Goal: Task Accomplishment & Management: Complete application form

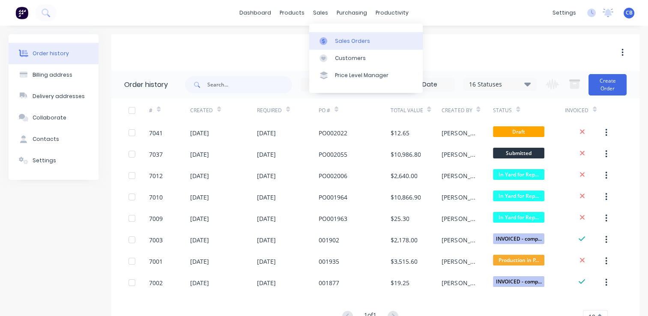
click at [345, 40] on div "Sales Orders" at bounding box center [352, 41] width 35 height 8
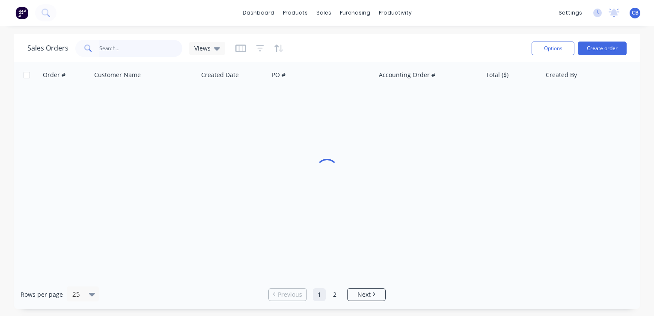
click at [111, 49] on input "text" at bounding box center [140, 48] width 83 height 17
type input "genus"
click at [603, 48] on button "Create order" at bounding box center [602, 49] width 49 height 14
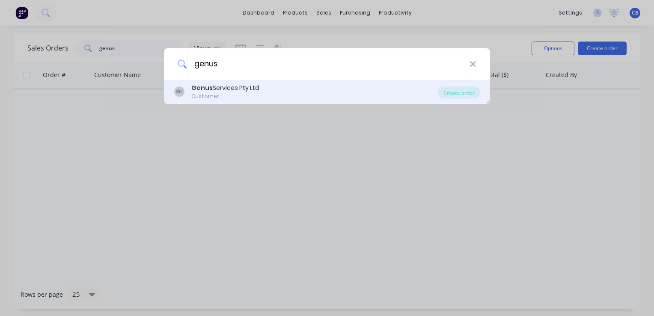
type input "genus"
click at [277, 90] on div "GL Genus Services Pty Ltd Customer" at bounding box center [306, 91] width 264 height 17
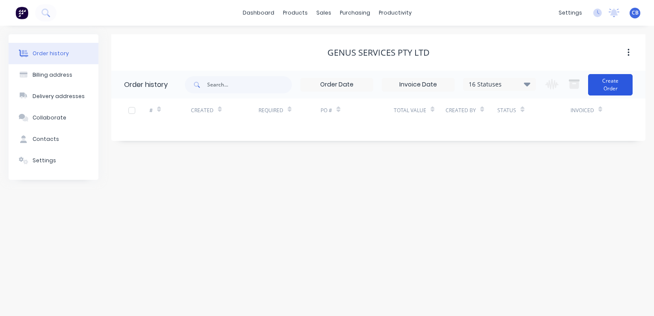
click at [605, 84] on button "Create Order" at bounding box center [610, 84] width 45 height 21
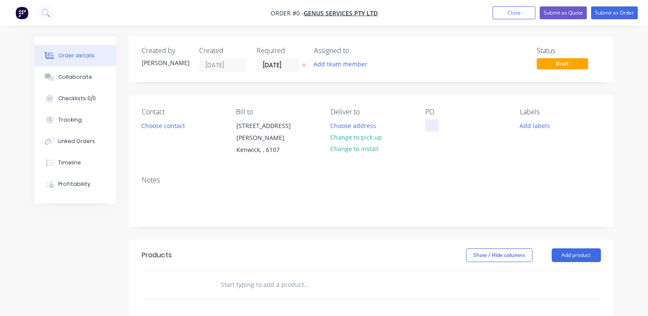
click at [433, 124] on div at bounding box center [432, 125] width 14 height 12
click at [166, 125] on div "Order details Collaborate Checklists 0/0 Tracking Linked Orders Timeline Profit…" at bounding box center [324, 276] width 596 height 481
click at [289, 69] on input "[DATE]" at bounding box center [278, 65] width 42 height 13
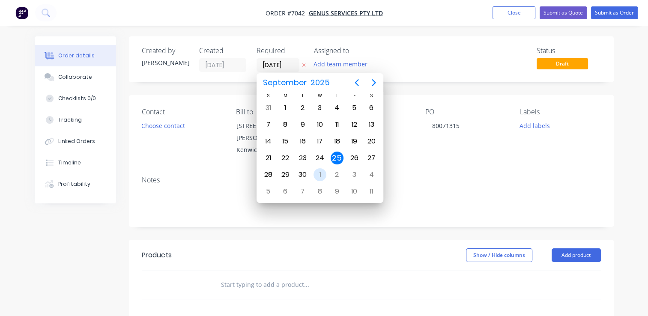
click at [324, 172] on div "1" at bounding box center [319, 174] width 13 height 13
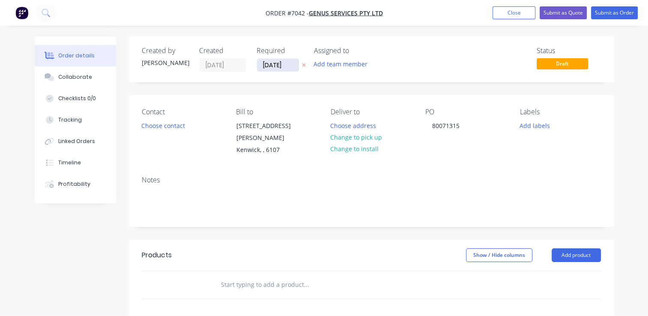
click at [294, 70] on input "[DATE]" at bounding box center [278, 65] width 42 height 13
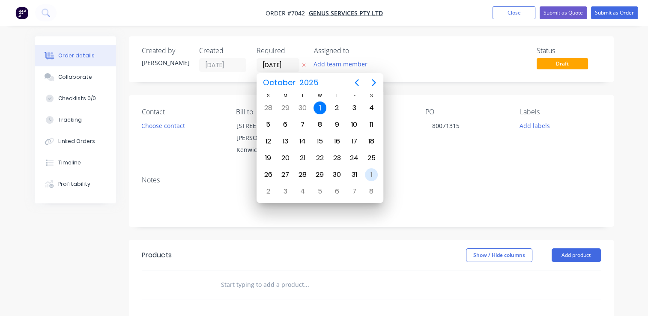
click at [373, 174] on div "1" at bounding box center [371, 174] width 13 height 13
type input "[DATE]"
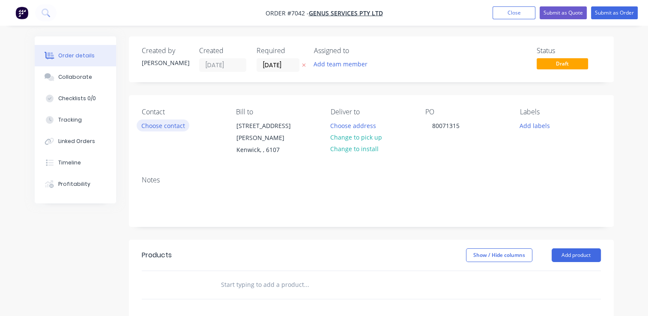
click at [169, 127] on button "Choose contact" at bounding box center [163, 125] width 53 height 12
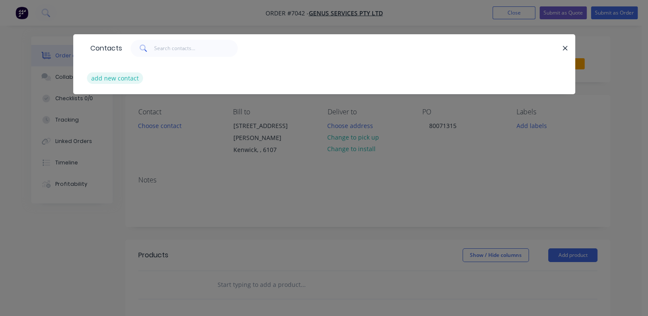
click at [125, 80] on button "add new contact" at bounding box center [115, 78] width 56 height 12
select select "AU"
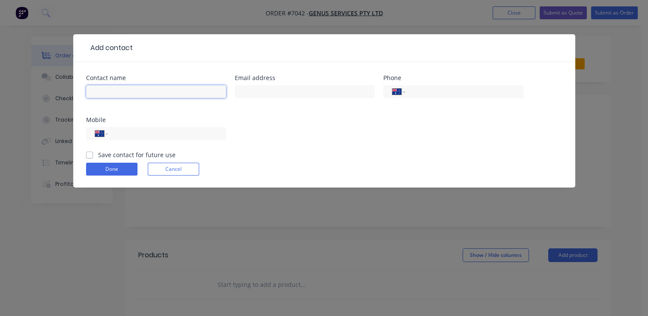
click at [135, 90] on input "text" at bounding box center [156, 91] width 140 height 13
click at [135, 99] on div "[PERSON_NAME]" at bounding box center [156, 95] width 140 height 25
drag, startPoint x: 113, startPoint y: 89, endPoint x: 31, endPoint y: 82, distance: 82.0
click at [31, 82] on div "Add contact Contact name [PERSON_NAME] Email address Phone International [GEOGR…" at bounding box center [324, 158] width 648 height 316
paste input "[PERSON_NAME] |"
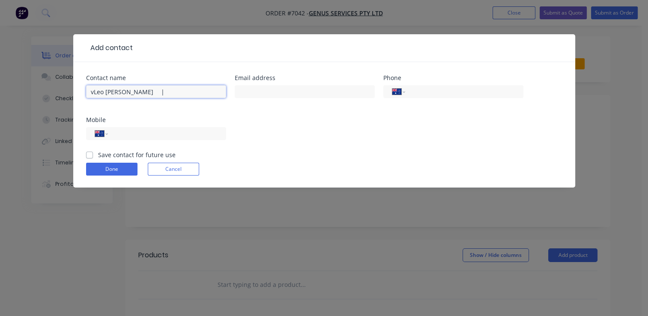
drag, startPoint x: 141, startPoint y: 93, endPoint x: 50, endPoint y: 93, distance: 91.2
click at [50, 93] on div "Add contact Contact name vLeo [PERSON_NAME] | Email address Phone International…" at bounding box center [324, 158] width 648 height 316
drag, startPoint x: 139, startPoint y: 93, endPoint x: 143, endPoint y: 91, distance: 4.8
click at [139, 93] on input "vLeo [PERSON_NAME] |" at bounding box center [156, 91] width 140 height 13
drag, startPoint x: 159, startPoint y: 92, endPoint x: 132, endPoint y: 90, distance: 27.0
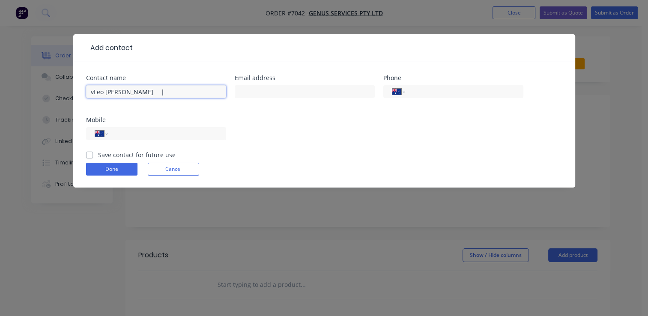
click at [132, 90] on input "vLeo [PERSON_NAME] |" at bounding box center [156, 91] width 140 height 13
type input "[PERSON_NAME]"
drag, startPoint x: 233, startPoint y: 91, endPoint x: 248, endPoint y: 91, distance: 15.4
click at [234, 91] on div "Contact name [PERSON_NAME] Email address Phone International [GEOGRAPHIC_DATA] …" at bounding box center [324, 112] width 476 height 75
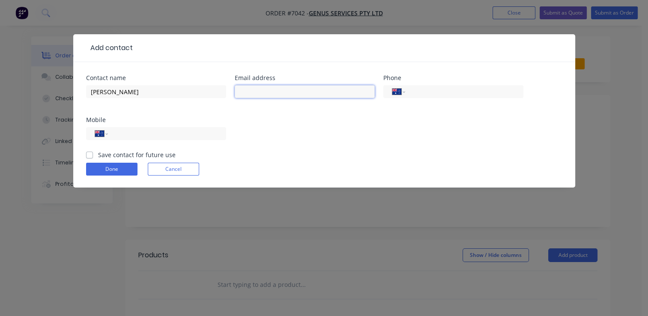
click at [248, 91] on input "text" at bounding box center [305, 91] width 140 height 13
paste input "[PERSON_NAME][EMAIL_ADDRESS][PERSON_NAME][DOMAIN_NAME]"
type input "[PERSON_NAME][EMAIL_ADDRESS][PERSON_NAME][DOMAIN_NAME]"
click at [162, 136] on input "tel" at bounding box center [165, 134] width 103 height 10
type input "0455 776 420"
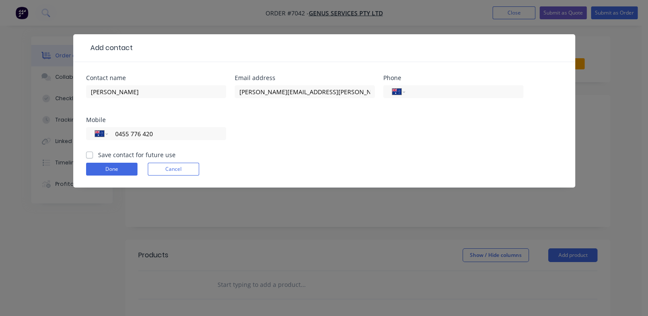
click at [98, 155] on label "Save contact for future use" at bounding box center [136, 154] width 77 height 9
click at [91, 155] on input "Save contact for future use" at bounding box center [89, 154] width 7 height 8
checkbox input "true"
click at [97, 172] on button "Done" at bounding box center [111, 169] width 51 height 13
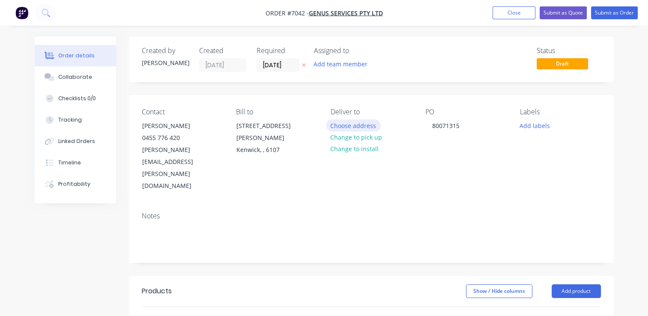
click at [356, 125] on button "Choose address" at bounding box center [353, 125] width 55 height 12
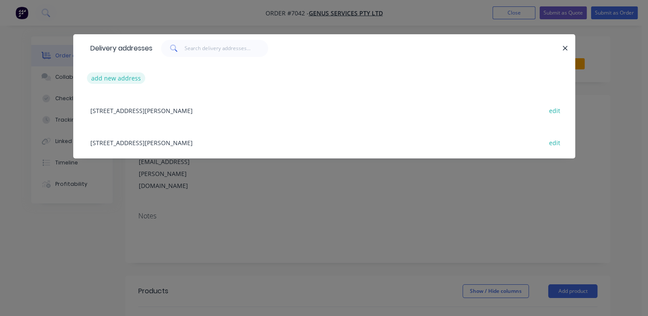
click at [111, 76] on button "add new address" at bounding box center [116, 78] width 59 height 12
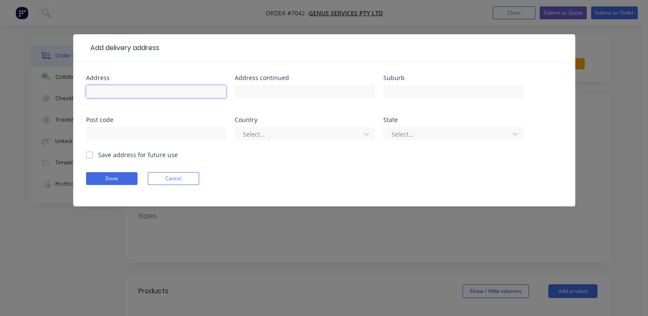
click at [163, 94] on input "text" at bounding box center [156, 91] width 140 height 13
type input "[GEOGRAPHIC_DATA]"
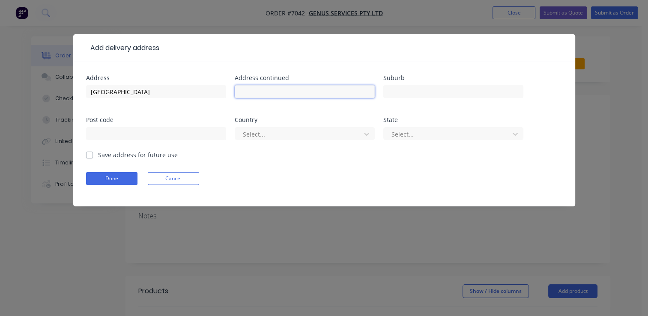
click at [264, 91] on input "text" at bounding box center [305, 91] width 140 height 13
click at [98, 153] on label "Save address for future use" at bounding box center [138, 154] width 80 height 9
click at [89, 153] on input "Save address for future use" at bounding box center [89, 154] width 7 height 8
checkbox input "true"
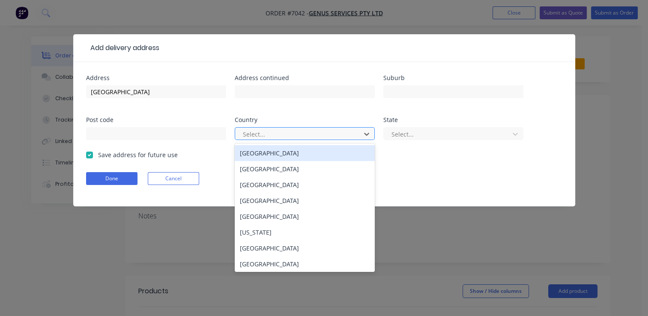
click at [338, 140] on div "Select..." at bounding box center [298, 134] width 119 height 13
type input "A"
click at [304, 153] on div "[GEOGRAPHIC_DATA]" at bounding box center [305, 153] width 140 height 16
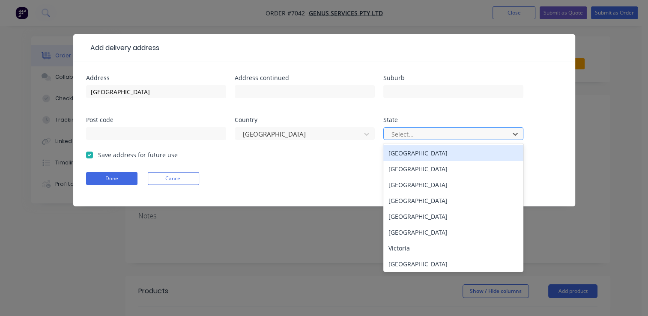
click at [411, 131] on div at bounding box center [447, 134] width 114 height 11
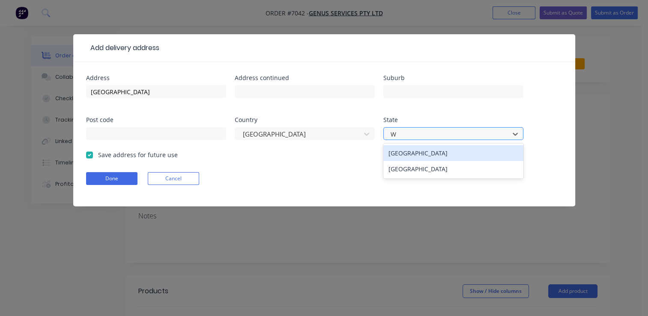
type input "WA"
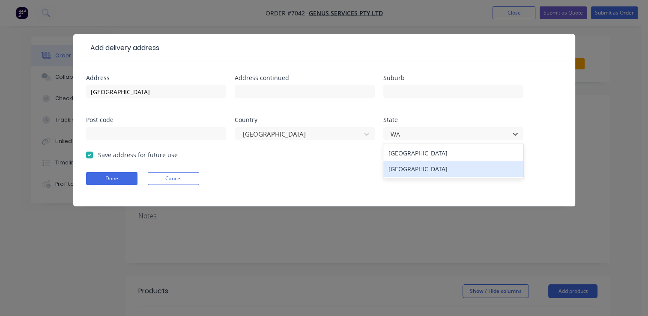
click at [405, 167] on div "[GEOGRAPHIC_DATA]" at bounding box center [453, 169] width 140 height 16
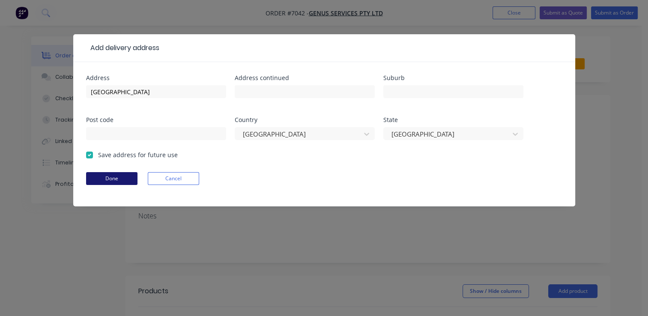
click at [106, 179] on button "Done" at bounding box center [111, 178] width 51 height 13
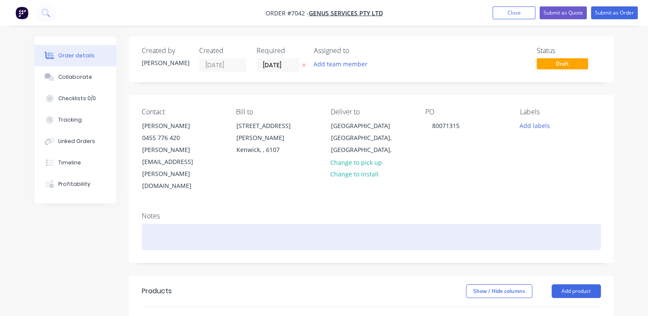
click at [242, 224] on div at bounding box center [371, 237] width 459 height 26
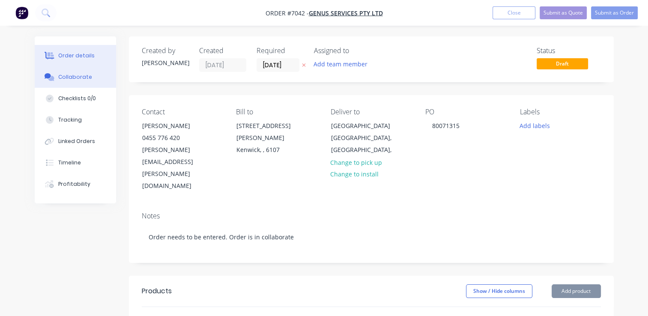
click at [60, 79] on div "Collaborate" at bounding box center [75, 77] width 34 height 8
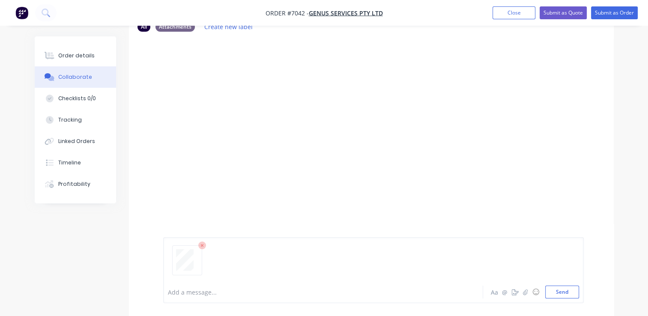
scroll to position [56, 0]
drag, startPoint x: 187, startPoint y: 296, endPoint x: 192, endPoint y: 292, distance: 5.8
click at [188, 295] on div at bounding box center [322, 292] width 308 height 9
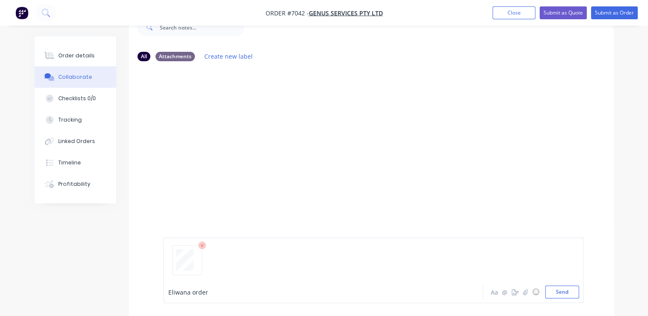
scroll to position [0, 0]
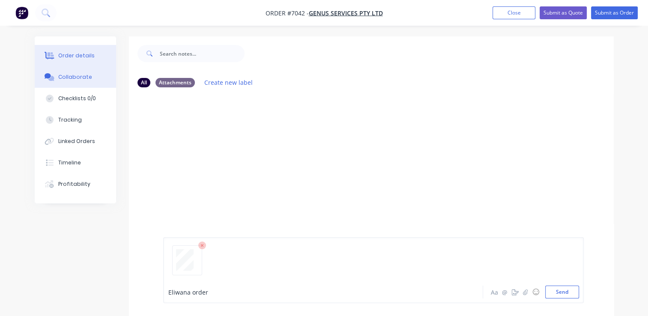
click at [86, 58] on div "Order details" at bounding box center [76, 56] width 36 height 8
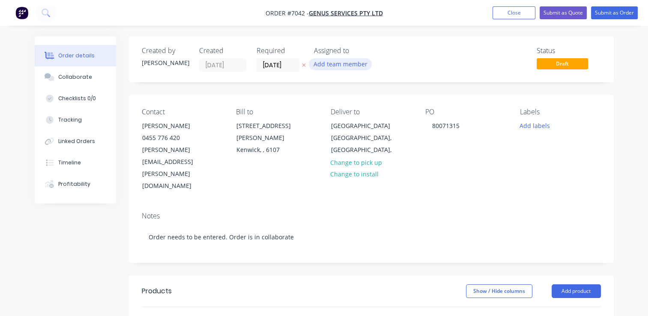
click at [339, 63] on button "Add team member" at bounding box center [340, 64] width 63 height 12
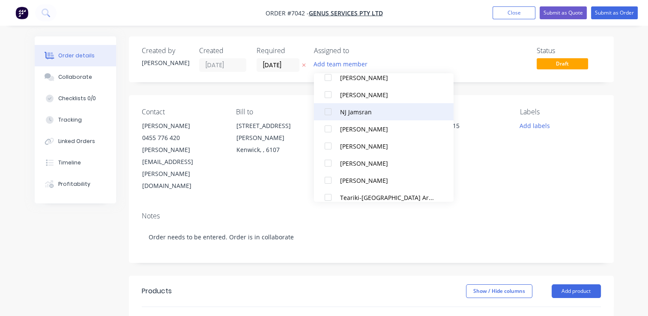
scroll to position [197, 0]
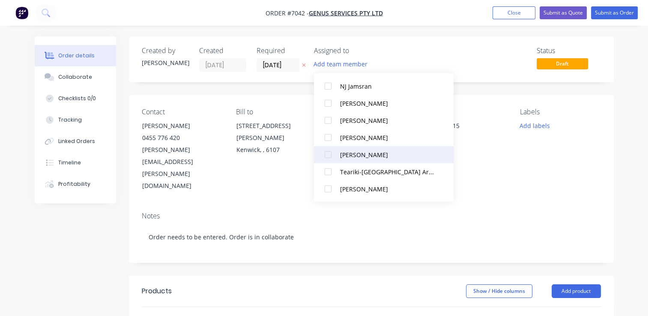
click at [335, 153] on div at bounding box center [327, 154] width 17 height 17
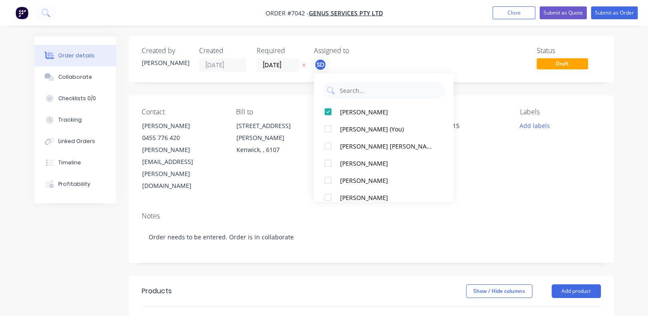
click at [437, 66] on div "Status Draft" at bounding box center [499, 59] width 201 height 25
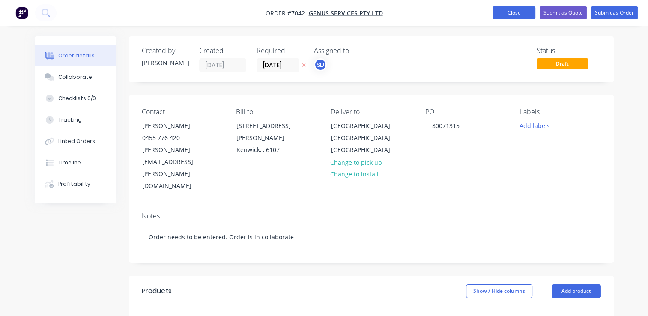
click at [513, 10] on button "Close" at bounding box center [513, 12] width 43 height 13
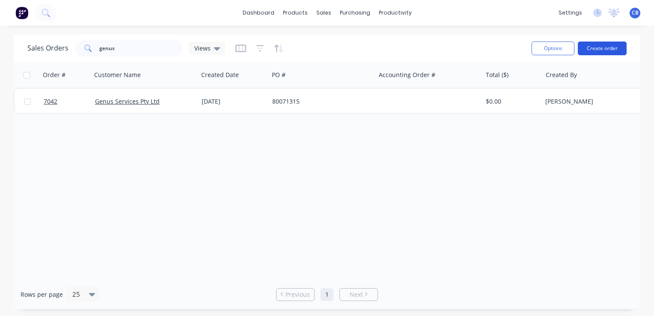
click at [599, 50] on button "Create order" at bounding box center [602, 49] width 49 height 14
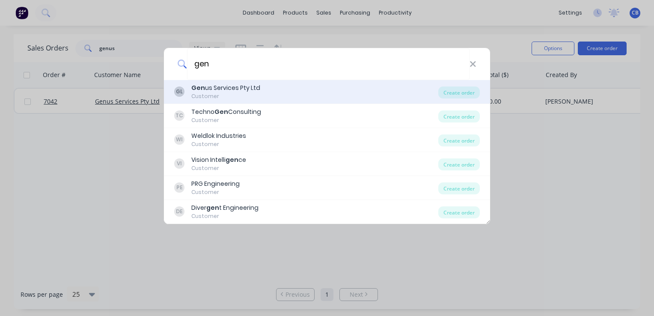
type input "gen"
click at [262, 92] on div "GL Gen us Services Pty Ltd Customer" at bounding box center [306, 91] width 264 height 17
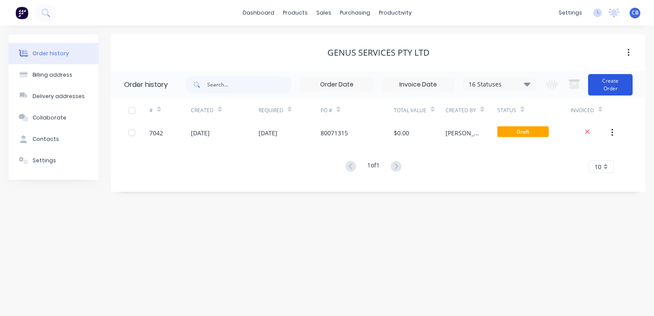
click at [612, 88] on button "Create Order" at bounding box center [610, 84] width 45 height 21
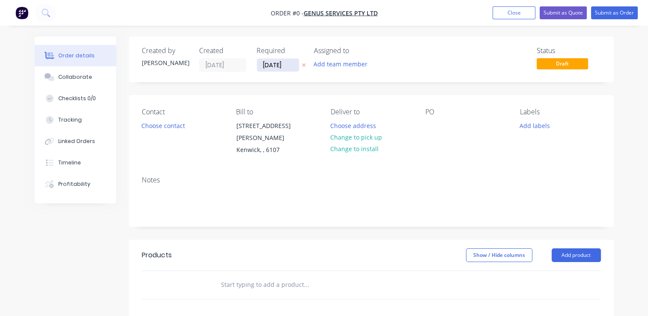
click at [288, 66] on input "[DATE]" at bounding box center [278, 65] width 42 height 13
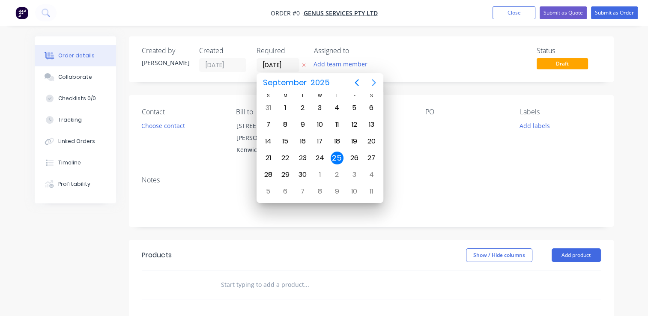
click at [373, 83] on icon "Next page" at bounding box center [373, 82] width 10 height 10
click at [304, 152] on div "18" at bounding box center [302, 157] width 13 height 13
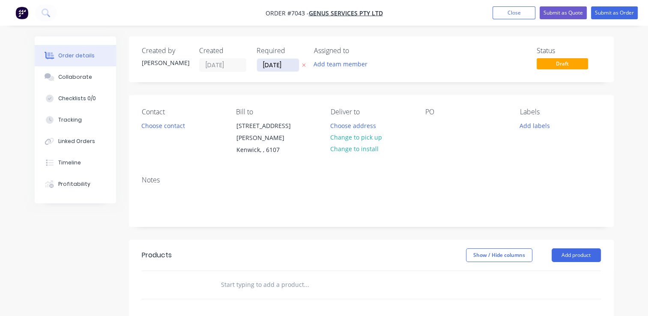
click at [277, 66] on input "[DATE]" at bounding box center [278, 65] width 42 height 13
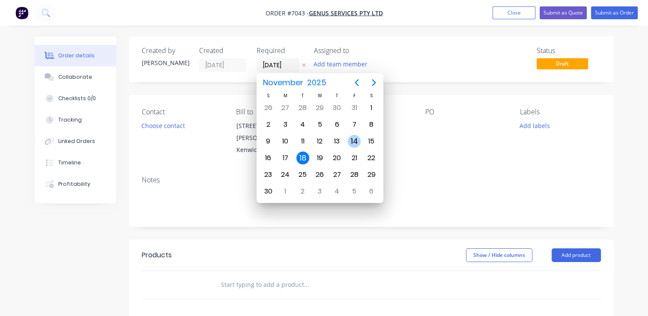
click at [351, 139] on div "14" at bounding box center [354, 141] width 13 height 13
type input "[DATE]"
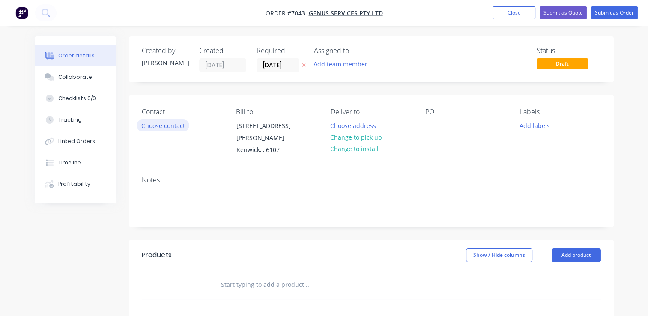
click at [176, 129] on button "Choose contact" at bounding box center [163, 125] width 53 height 12
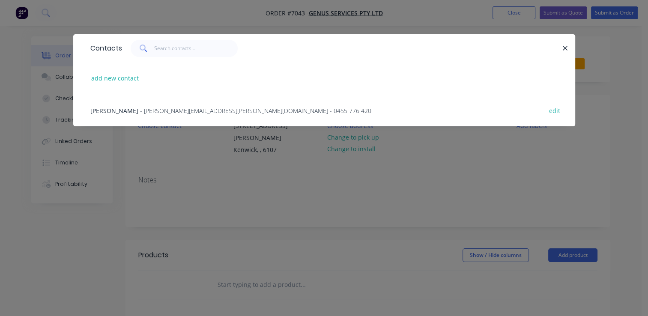
click at [129, 106] on div "[PERSON_NAME] - [PERSON_NAME][EMAIL_ADDRESS][PERSON_NAME][DOMAIN_NAME] - 0455 7…" at bounding box center [230, 110] width 281 height 9
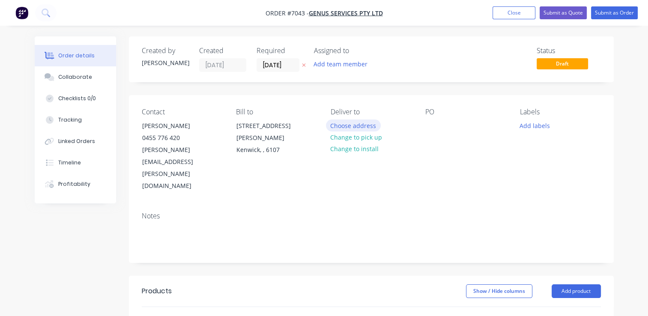
click at [360, 125] on button "Choose address" at bounding box center [353, 125] width 55 height 12
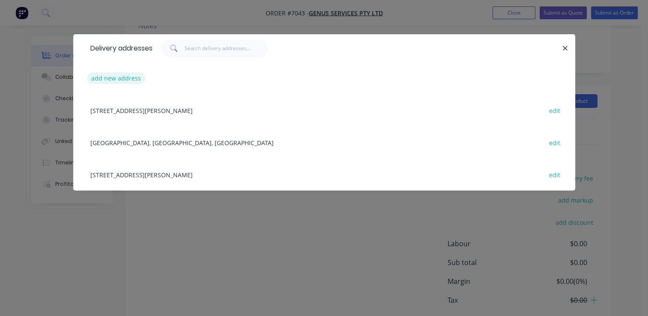
scroll to position [200, 0]
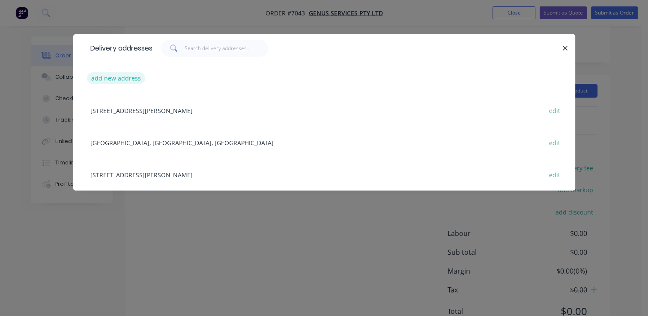
click at [122, 79] on button "add new address" at bounding box center [116, 78] width 59 height 12
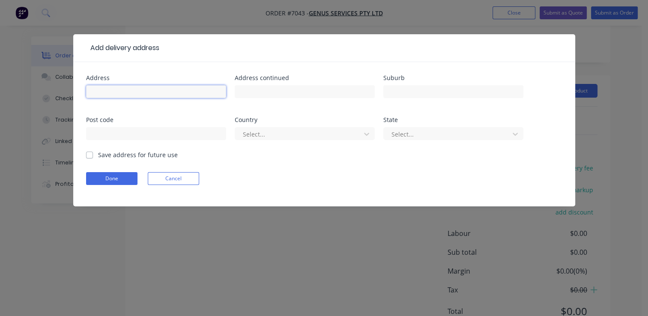
click at [121, 89] on input "text" at bounding box center [156, 91] width 140 height 13
type input "Flying Fish Mine Site"
click at [265, 135] on div at bounding box center [299, 134] width 114 height 11
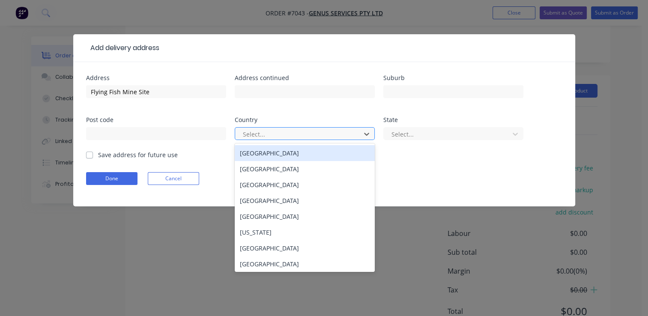
type input "A"
click at [267, 148] on div "[GEOGRAPHIC_DATA]" at bounding box center [305, 153] width 140 height 16
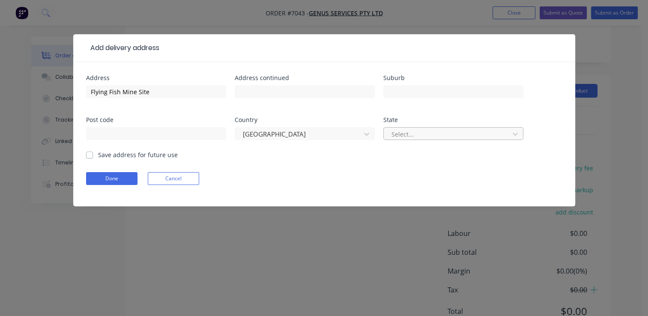
click at [443, 140] on div "Select..." at bounding box center [453, 137] width 140 height 25
click at [443, 137] on div at bounding box center [447, 134] width 114 height 11
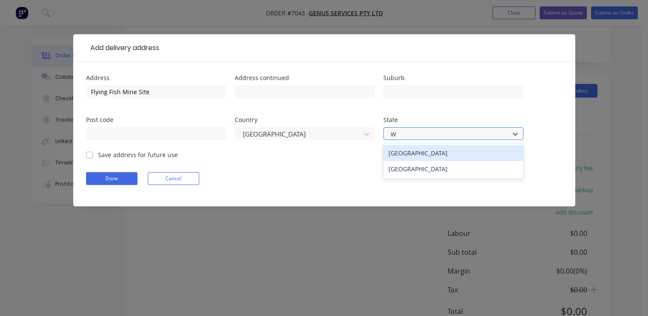
type input "WA"
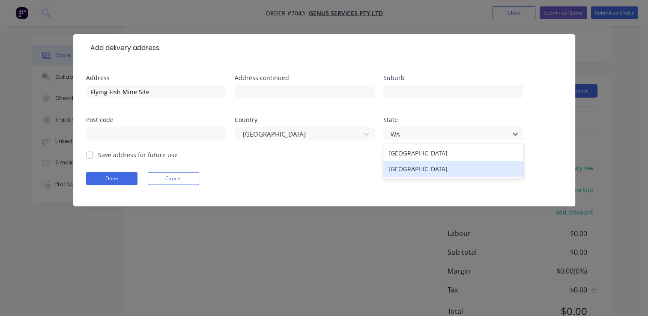
click at [428, 171] on div "[GEOGRAPHIC_DATA]" at bounding box center [453, 169] width 140 height 16
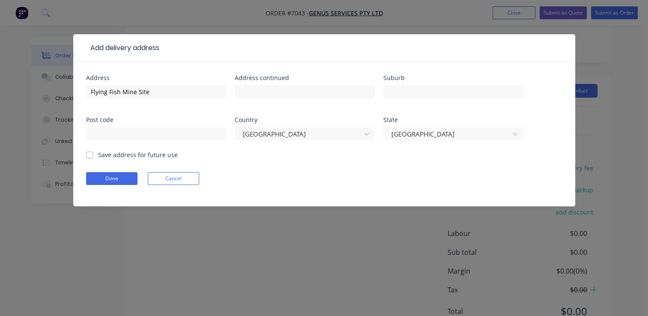
click at [98, 157] on label "Save address for future use" at bounding box center [138, 154] width 80 height 9
click at [93, 157] on input "Save address for future use" at bounding box center [89, 154] width 7 height 8
checkbox input "true"
click at [104, 178] on button "Done" at bounding box center [111, 178] width 51 height 13
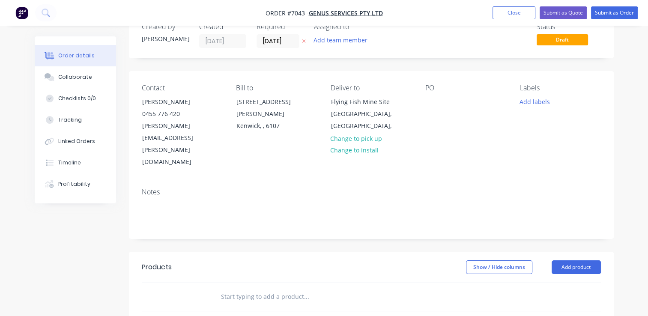
scroll to position [0, 0]
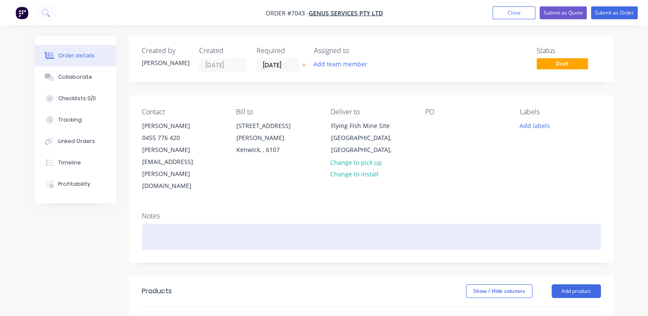
click at [188, 224] on div at bounding box center [371, 237] width 459 height 26
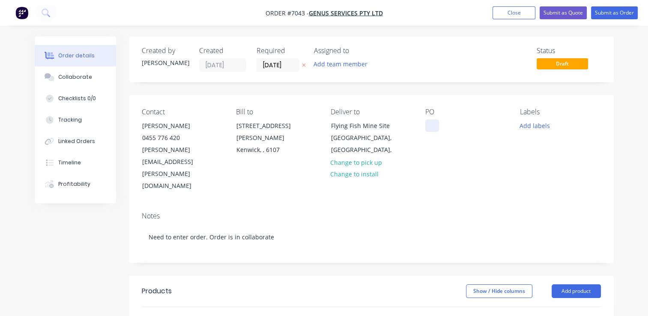
click at [432, 125] on div at bounding box center [432, 125] width 14 height 12
click at [428, 123] on div at bounding box center [432, 125] width 14 height 12
click at [70, 82] on button "Collaborate" at bounding box center [75, 76] width 81 height 21
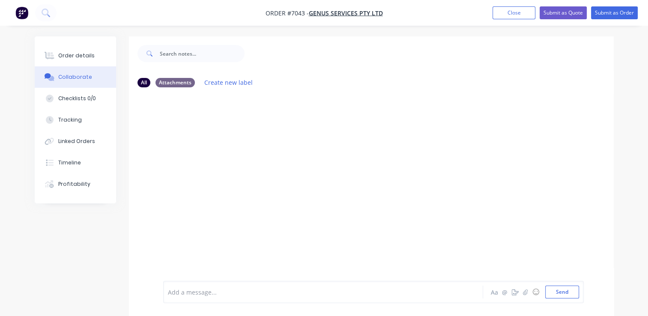
click at [216, 290] on div at bounding box center [322, 292] width 308 height 9
click at [553, 296] on button "Send" at bounding box center [562, 291] width 34 height 13
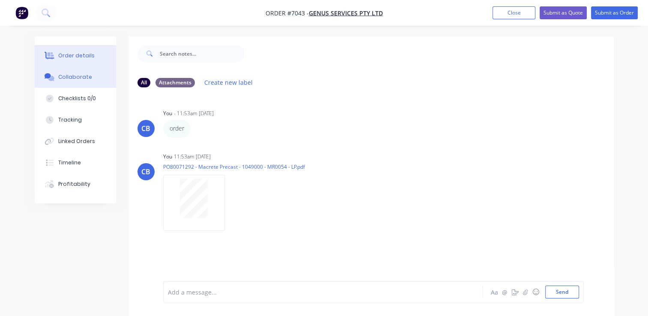
click at [68, 52] on div "Order details" at bounding box center [76, 56] width 36 height 8
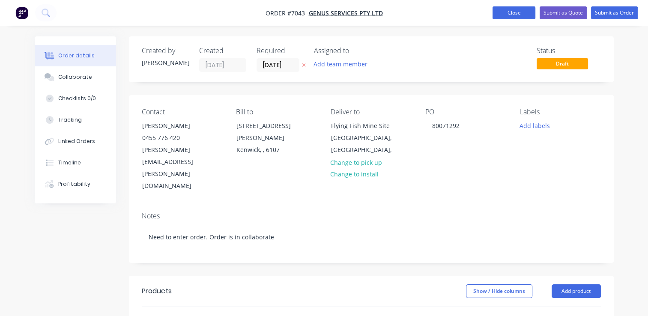
click at [509, 9] on button "Close" at bounding box center [513, 12] width 43 height 13
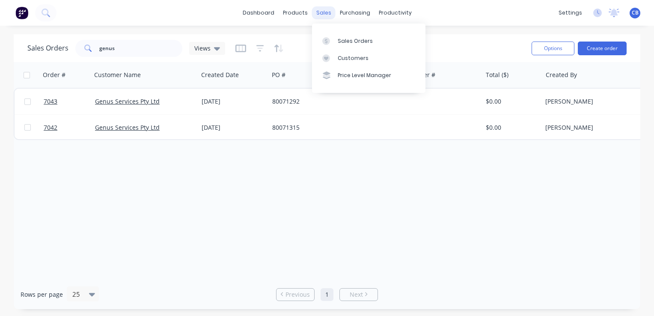
click at [328, 13] on div "sales" at bounding box center [324, 12] width 24 height 13
click at [345, 42] on div "Sales Orders" at bounding box center [355, 41] width 35 height 8
click at [601, 44] on button "Create order" at bounding box center [602, 49] width 49 height 14
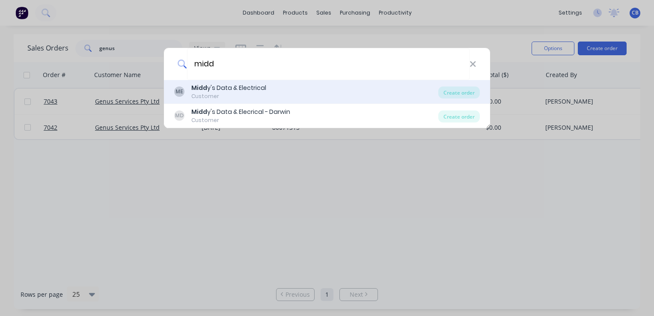
type input "midd"
click at [244, 93] on div "Customer" at bounding box center [228, 96] width 75 height 8
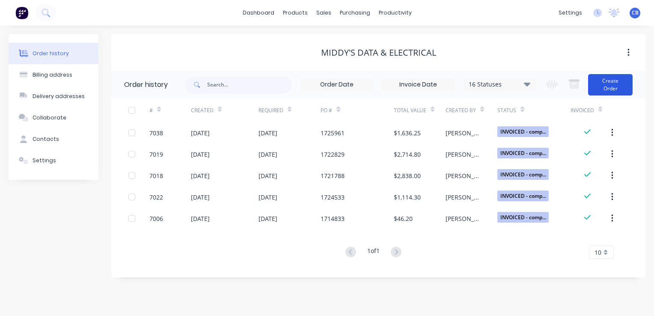
click at [620, 85] on button "Create Order" at bounding box center [610, 84] width 45 height 21
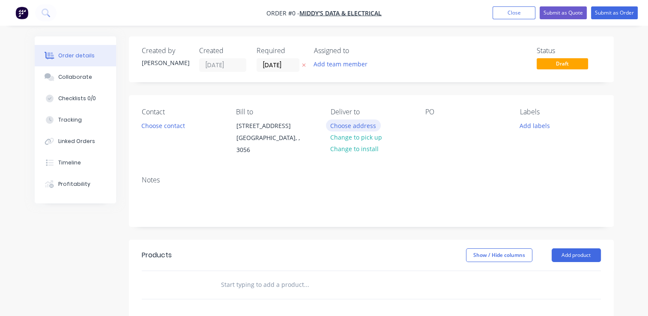
click at [346, 124] on button "Choose address" at bounding box center [353, 125] width 55 height 12
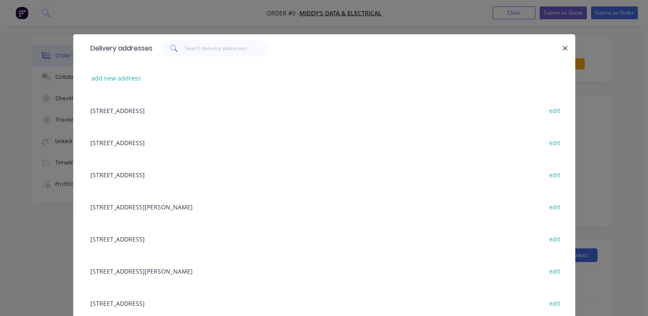
click at [178, 271] on div "[STREET_ADDRESS][PERSON_NAME] edit" at bounding box center [324, 271] width 476 height 32
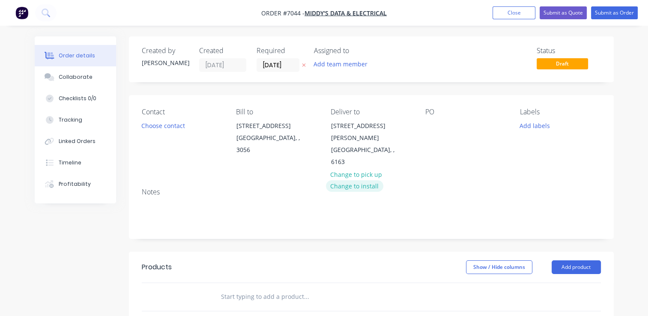
scroll to position [43, 0]
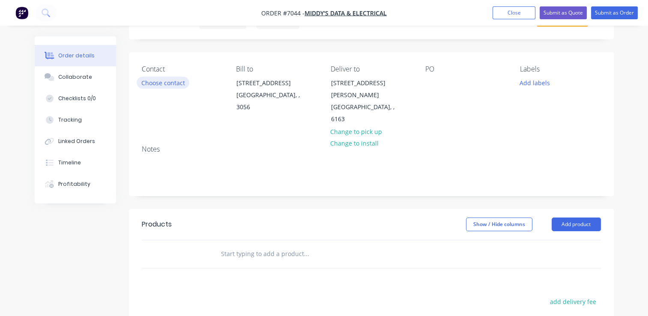
click at [170, 84] on button "Choose contact" at bounding box center [163, 83] width 53 height 12
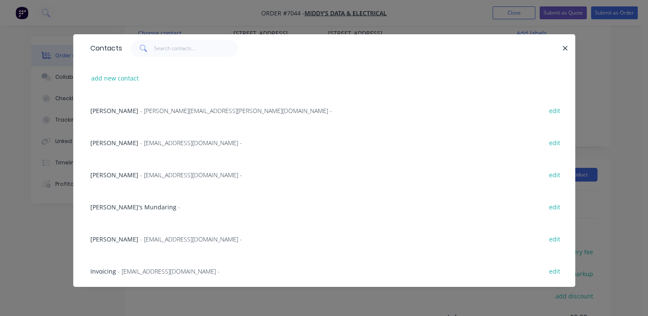
scroll to position [20, 0]
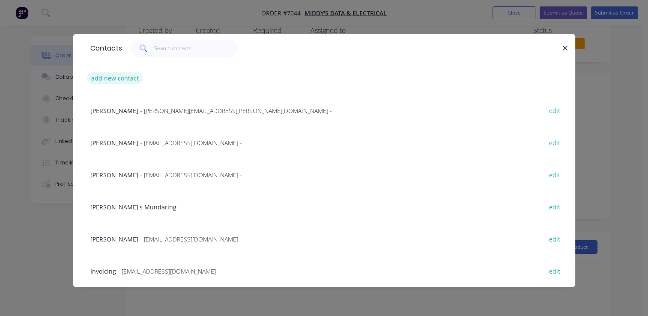
click at [116, 77] on button "add new contact" at bounding box center [115, 78] width 56 height 12
select select "AU"
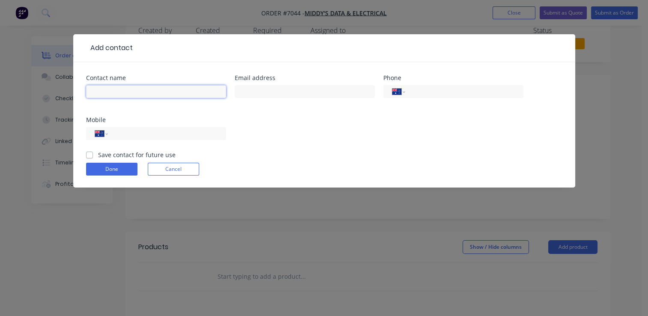
click at [136, 89] on input "text" at bounding box center [156, 91] width 140 height 13
click at [132, 98] on div "[PERSON_NAME]" at bounding box center [156, 95] width 140 height 25
click at [129, 93] on input "[PERSON_NAME]" at bounding box center [156, 91] width 140 height 13
type input "[PERSON_NAME]"
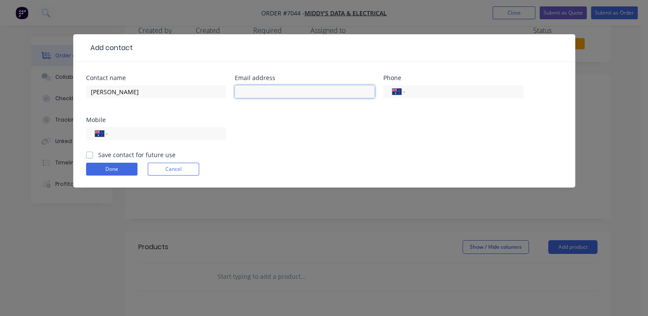
click at [272, 92] on input "text" at bounding box center [305, 91] width 140 height 13
paste input "[PERSON_NAME][EMAIL_ADDRESS][PERSON_NAME][DOMAIN_NAME]"
type input "[PERSON_NAME][EMAIL_ADDRESS][PERSON_NAME][DOMAIN_NAME]"
click at [472, 95] on input "tel" at bounding box center [462, 92] width 103 height 10
paste input "[PHONE_NUMBER]"
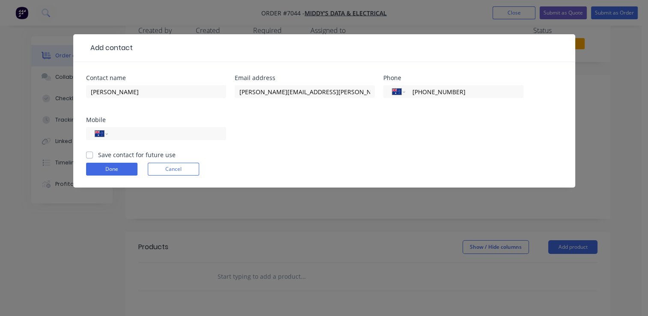
type input "[PHONE_NUMBER]"
click at [93, 152] on div "Save contact for future use" at bounding box center [130, 154] width 89 height 9
drag, startPoint x: 93, startPoint y: 152, endPoint x: 92, endPoint y: 157, distance: 4.9
click at [98, 154] on label "Save contact for future use" at bounding box center [136, 154] width 77 height 9
click at [90, 154] on input "Save contact for future use" at bounding box center [89, 154] width 7 height 8
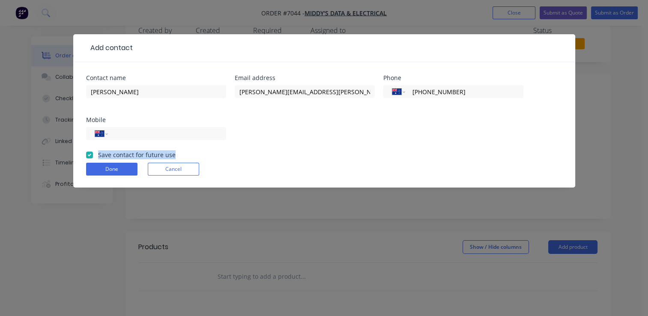
checkbox input "true"
click at [98, 171] on button "Done" at bounding box center [111, 169] width 51 height 13
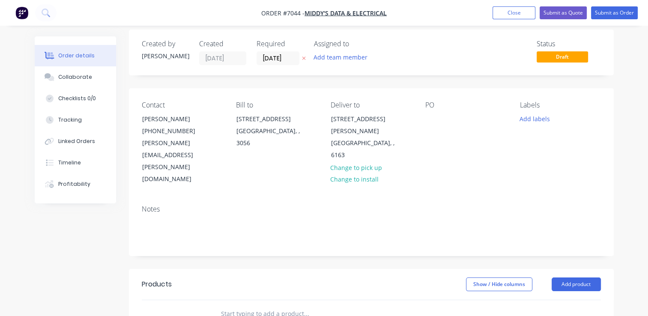
scroll to position [0, 0]
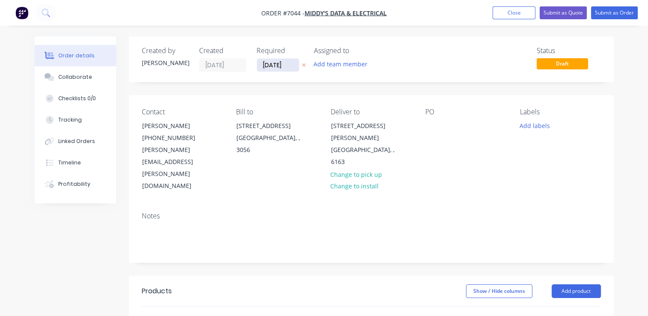
click at [282, 66] on input "[DATE]" at bounding box center [278, 65] width 42 height 13
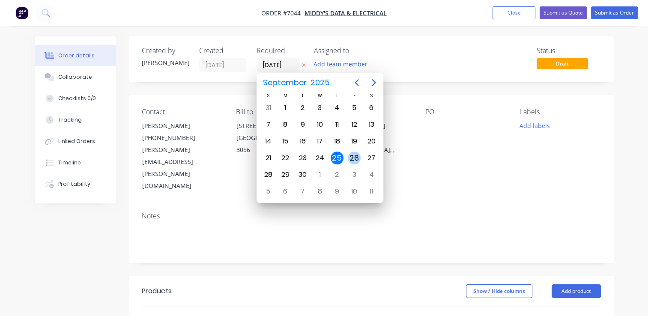
drag, startPoint x: 349, startPoint y: 156, endPoint x: 353, endPoint y: 160, distance: 4.8
click at [350, 156] on div "26" at bounding box center [354, 157] width 13 height 13
type input "[DATE]"
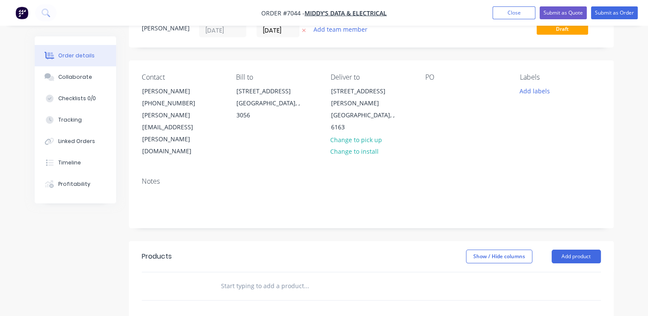
scroll to position [86, 0]
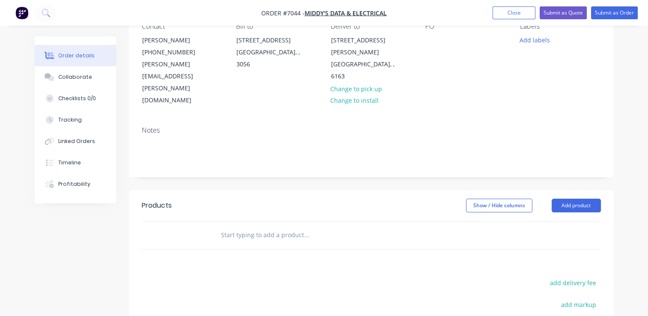
drag, startPoint x: 284, startPoint y: 208, endPoint x: 284, endPoint y: 203, distance: 5.6
click at [284, 221] on div at bounding box center [364, 235] width 308 height 28
click at [284, 226] on input "text" at bounding box center [305, 234] width 171 height 17
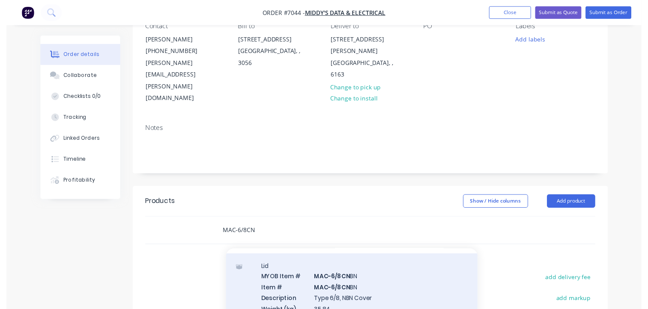
scroll to position [43, 0]
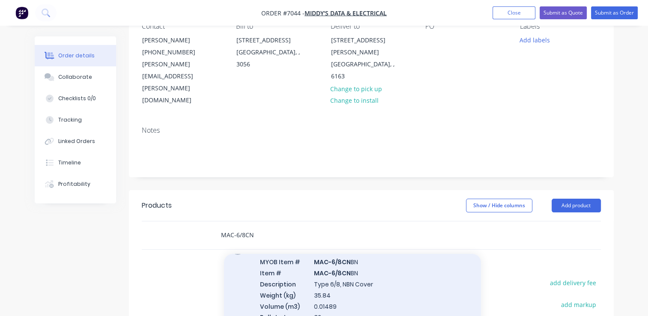
type input "MAC-6/8CN"
click at [327, 256] on div "Lid MYOB Item # MAC-6/8CN BN Item # MAC-6/8CN BN Description Type 6/8, NBN Cove…" at bounding box center [352, 289] width 257 height 102
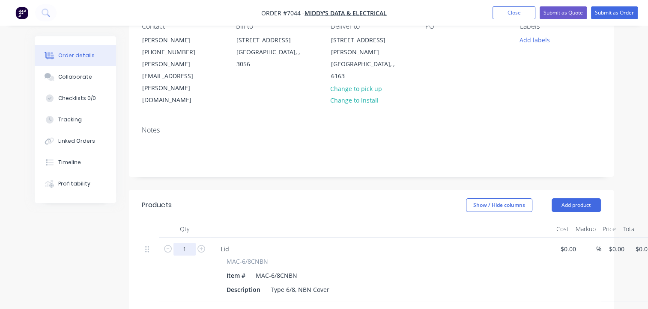
click at [186, 243] on input "1" at bounding box center [184, 249] width 22 height 13
type input "10"
click at [615, 243] on input "0" at bounding box center [618, 249] width 20 height 12
type input "$25.50"
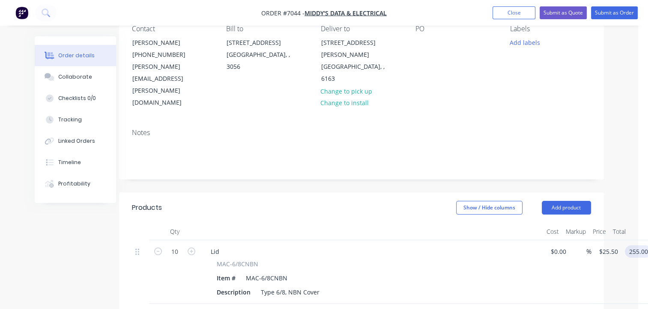
scroll to position [0, 10]
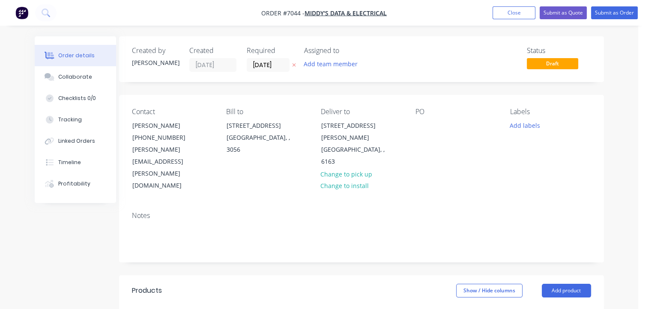
type input "$255.00"
click at [413, 125] on div "Contact [PERSON_NAME] [PHONE_NUMBER] [PERSON_NAME][EMAIL_ADDRESS][PERSON_NAME][…" at bounding box center [361, 150] width 484 height 110
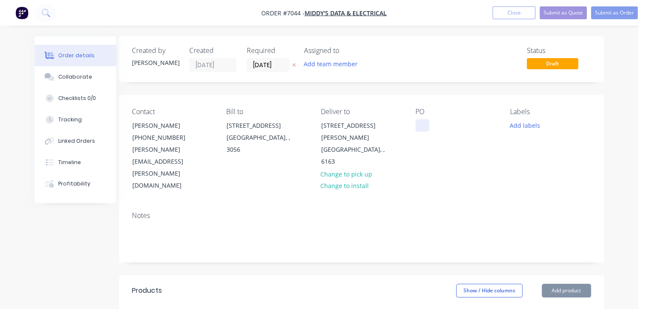
click at [418, 126] on div at bounding box center [422, 125] width 14 height 12
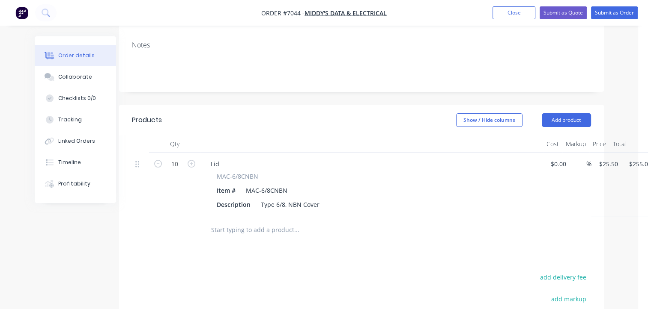
scroll to position [171, 10]
click at [270, 221] on input "text" at bounding box center [296, 229] width 171 height 17
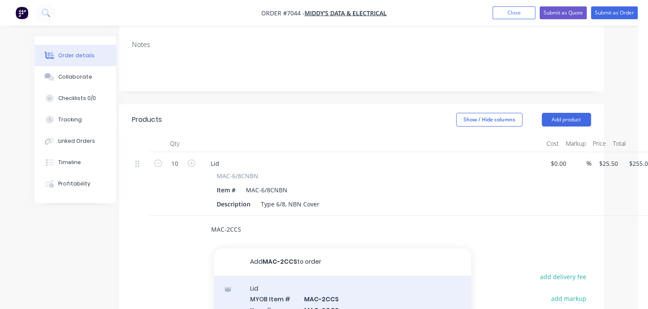
type input "MAC-2CCS"
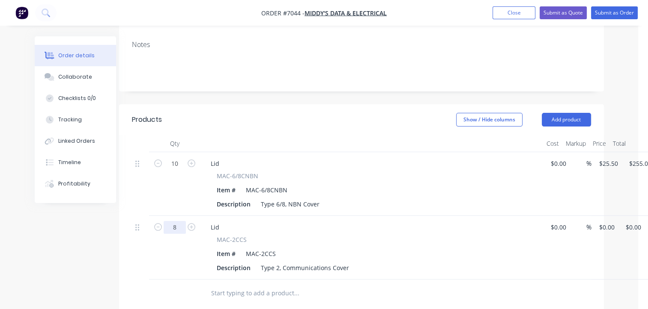
type input "8"
click at [601, 221] on input "0" at bounding box center [608, 227] width 20 height 12
type input "$16.50"
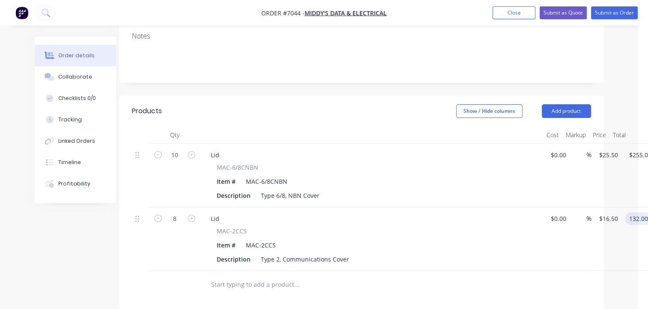
scroll to position [137, 10]
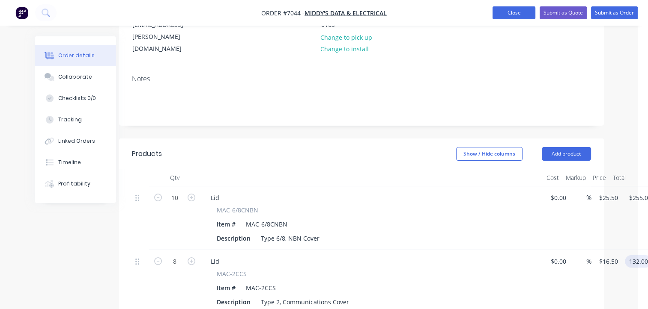
type input "$132.00"
drag, startPoint x: 517, startPoint y: 13, endPoint x: 489, endPoint y: 42, distance: 40.3
click at [489, 42] on div "Order #7044 - [PERSON_NAME]'s Data & Electrical Add product Close Submit as Quo…" at bounding box center [314, 211] width 648 height 697
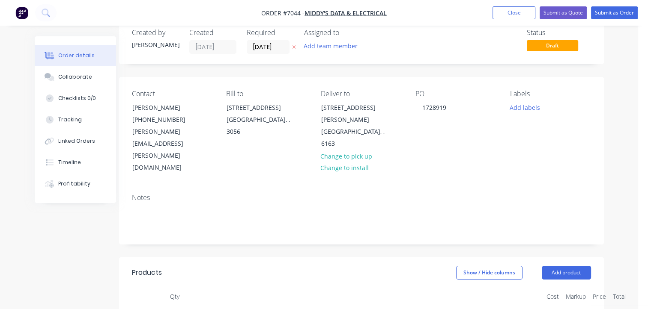
scroll to position [0, 10]
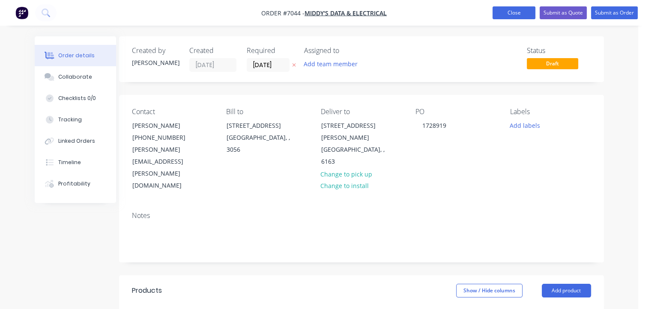
click at [514, 17] on button "Close" at bounding box center [513, 12] width 43 height 13
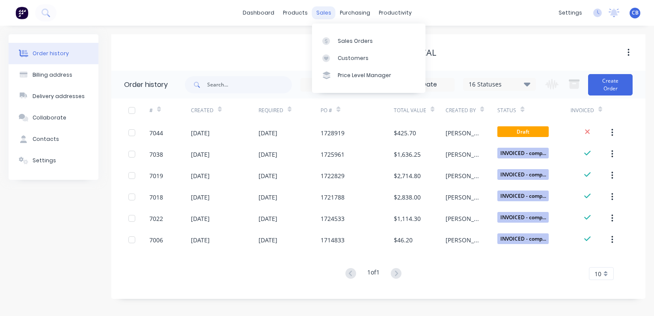
click at [327, 9] on div "sales" at bounding box center [324, 12] width 24 height 13
click at [340, 39] on div "Sales Orders" at bounding box center [355, 41] width 35 height 8
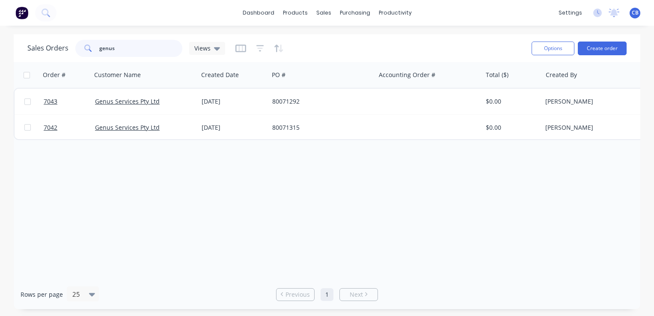
click at [132, 44] on input "genus" at bounding box center [140, 48] width 83 height 17
drag, startPoint x: 125, startPoint y: 46, endPoint x: 72, endPoint y: 46, distance: 52.6
click at [75, 46] on div "genus" at bounding box center [128, 48] width 107 height 17
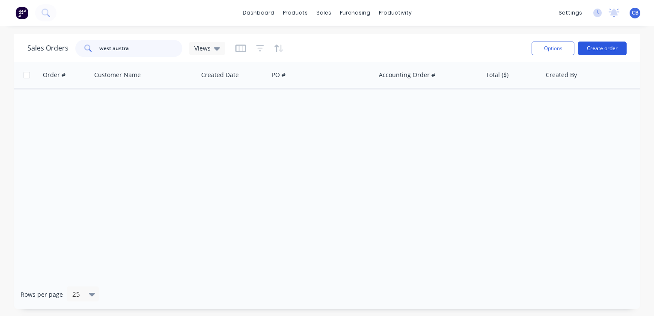
type input "west austra"
click at [613, 50] on button "Create order" at bounding box center [602, 49] width 49 height 14
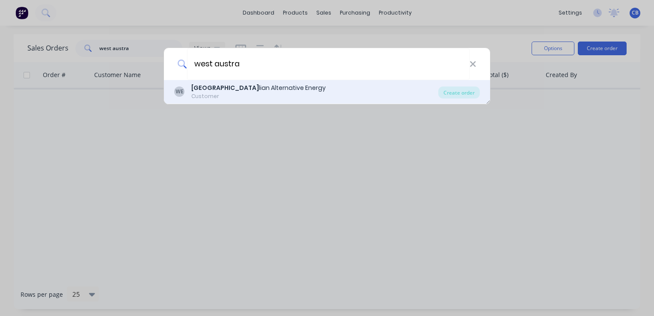
type input "west austra"
click at [255, 90] on div "West Austra lian Alternative Energy" at bounding box center [258, 87] width 134 height 9
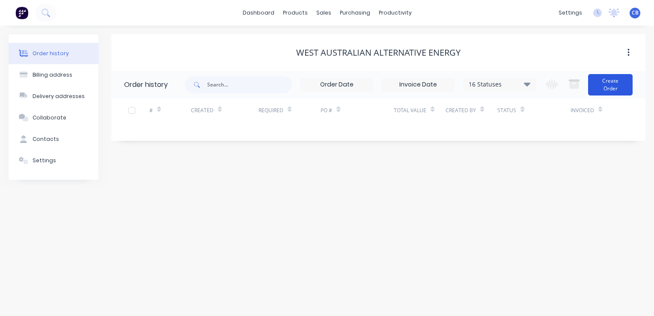
click at [609, 85] on button "Create Order" at bounding box center [610, 84] width 45 height 21
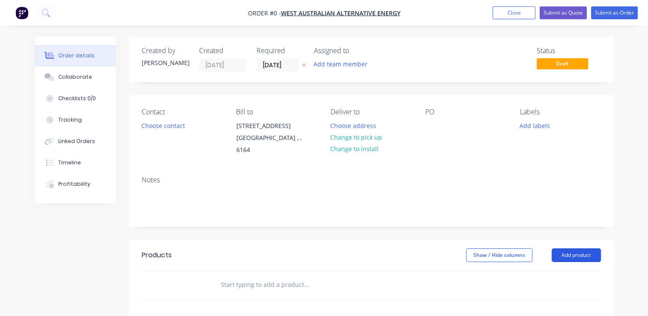
click at [561, 254] on button "Add product" at bounding box center [575, 255] width 49 height 14
click at [431, 126] on div at bounding box center [432, 125] width 14 height 12
paste div
click at [155, 124] on div "Order details Collaborate Checklists 0/0 Tracking Linked Orders Timeline Profit…" at bounding box center [324, 276] width 596 height 481
click at [163, 126] on button "Choose contact" at bounding box center [163, 125] width 53 height 12
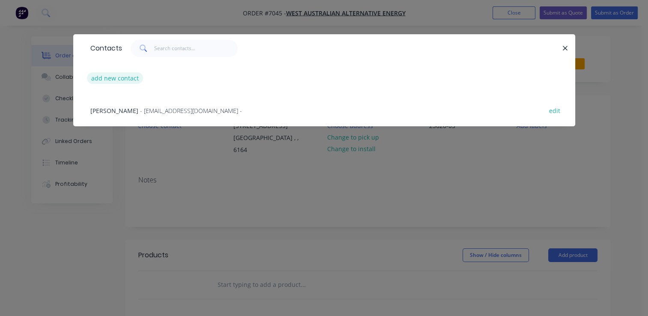
click at [127, 78] on button "add new contact" at bounding box center [115, 78] width 56 height 12
select select "AU"
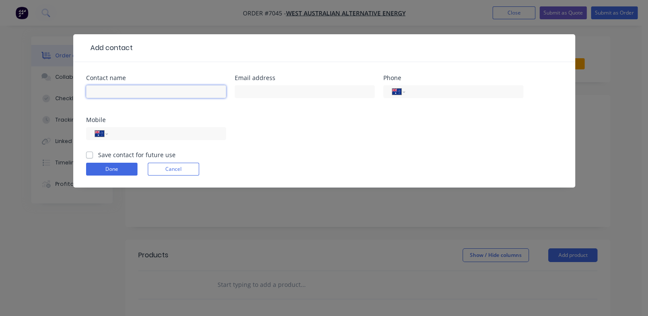
click at [151, 95] on input "text" at bounding box center [156, 91] width 140 height 13
type input "[PERSON_NAME]"
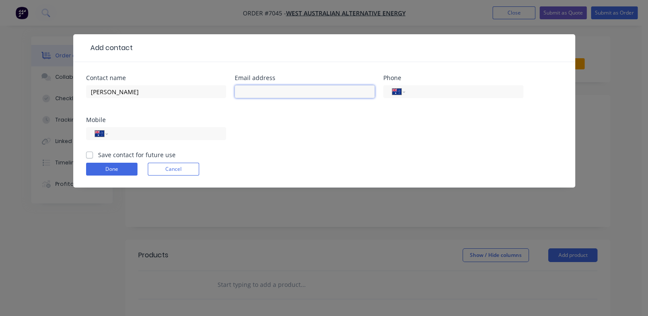
drag, startPoint x: 262, startPoint y: 93, endPoint x: 265, endPoint y: 90, distance: 4.5
click at [262, 93] on input "text" at bounding box center [305, 91] width 140 height 13
paste input "[PERSON_NAME][EMAIL_ADDRESS][PERSON_NAME][DOMAIN_NAME]"
type input "[PERSON_NAME][EMAIL_ADDRESS][PERSON_NAME][DOMAIN_NAME]"
click at [419, 89] on input "tel" at bounding box center [462, 92] width 103 height 10
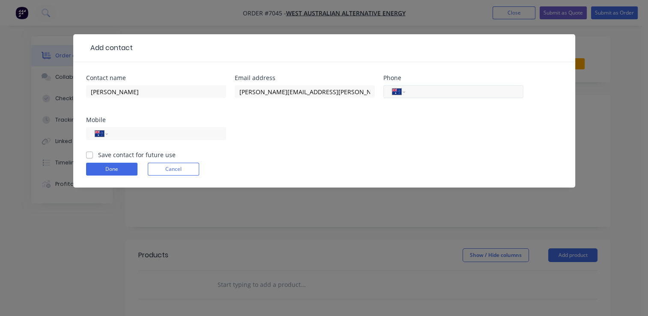
paste input "[PHONE_NUMBER]"
type input "[PHONE_NUMBER]"
click at [98, 155] on label "Save contact for future use" at bounding box center [136, 154] width 77 height 9
click at [88, 155] on input "Save contact for future use" at bounding box center [89, 154] width 7 height 8
checkbox input "true"
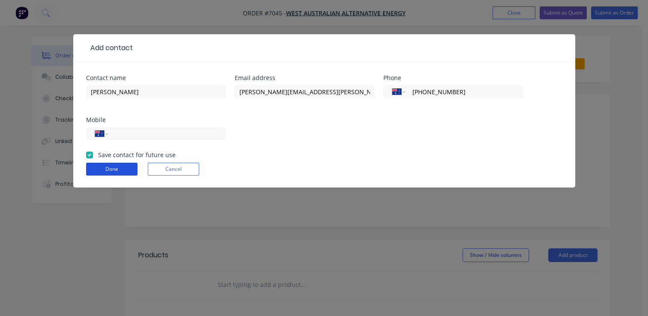
drag, startPoint x: 99, startPoint y: 166, endPoint x: 140, endPoint y: 169, distance: 40.3
click at [100, 166] on button "Done" at bounding box center [111, 169] width 51 height 13
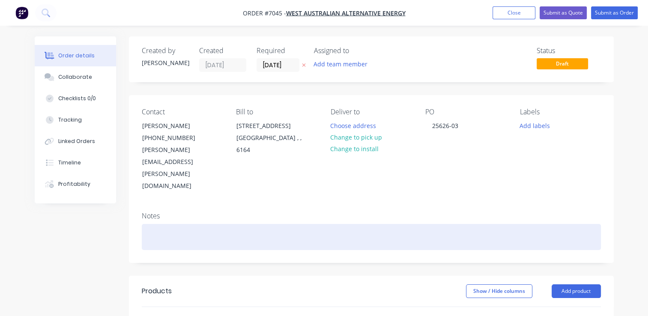
click at [226, 224] on div at bounding box center [371, 237] width 459 height 26
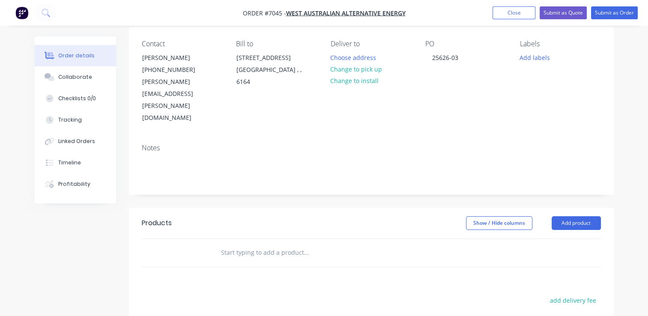
scroll to position [86, 0]
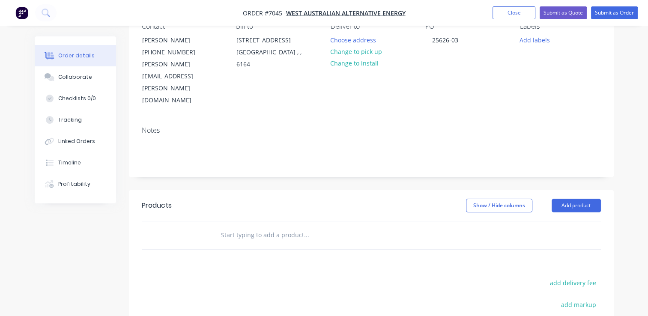
click at [563, 190] on header "Products Show / Hide columns Add product" at bounding box center [371, 205] width 484 height 31
click at [563, 199] on button "Add product" at bounding box center [575, 206] width 49 height 14
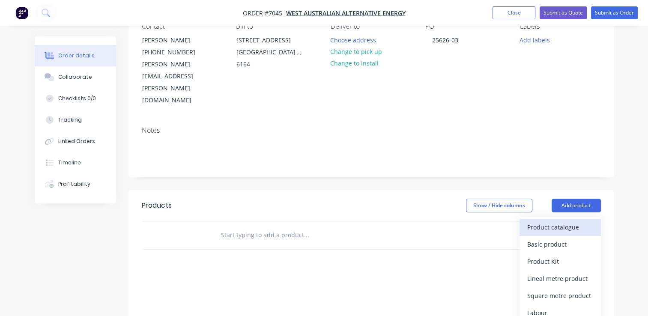
click at [571, 221] on div "Product catalogue" at bounding box center [560, 227] width 66 height 12
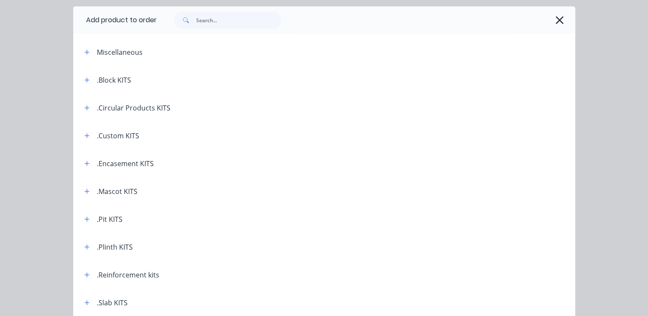
scroll to position [43, 0]
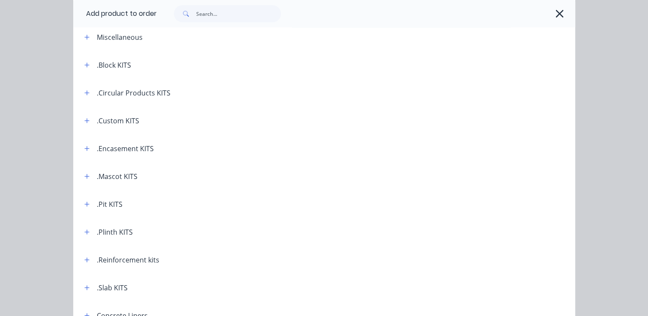
click at [98, 234] on div ".Plinth KITS" at bounding box center [115, 232] width 36 height 10
click at [86, 232] on icon "button" at bounding box center [86, 232] width 5 height 6
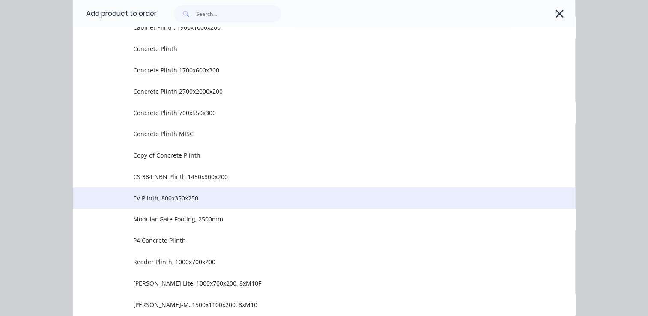
scroll to position [214, 0]
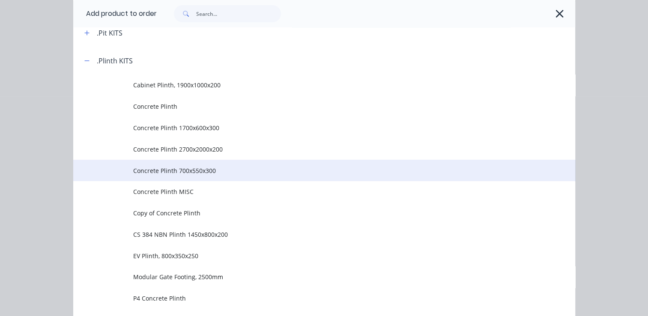
click at [213, 170] on span "Concrete Plinth 700x550x300" at bounding box center [309, 170] width 353 height 9
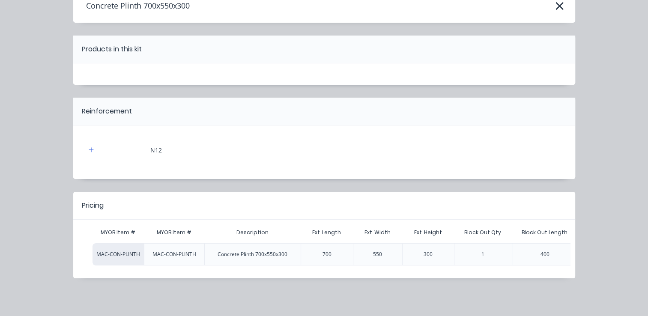
scroll to position [0, 0]
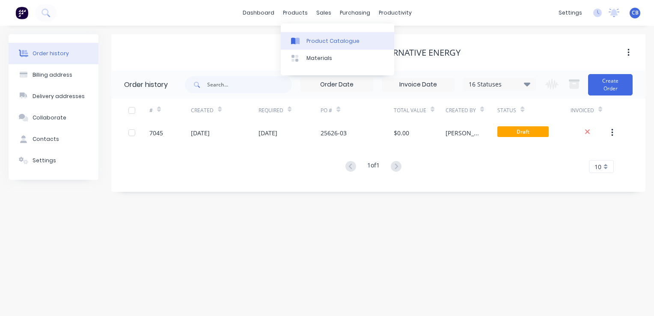
click at [314, 38] on div "Product Catalogue" at bounding box center [332, 41] width 53 height 8
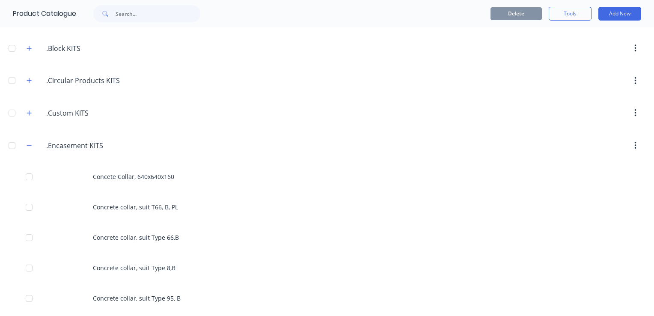
scroll to position [43, 0]
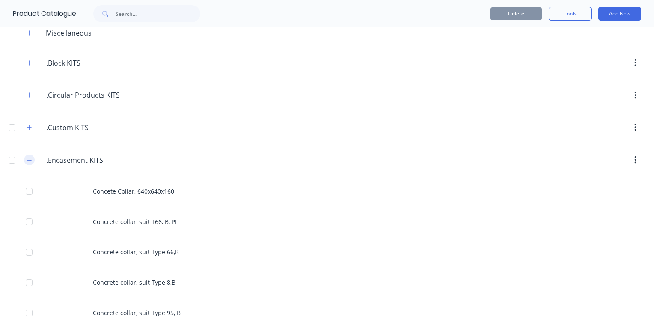
click at [26, 159] on button "button" at bounding box center [29, 159] width 11 height 11
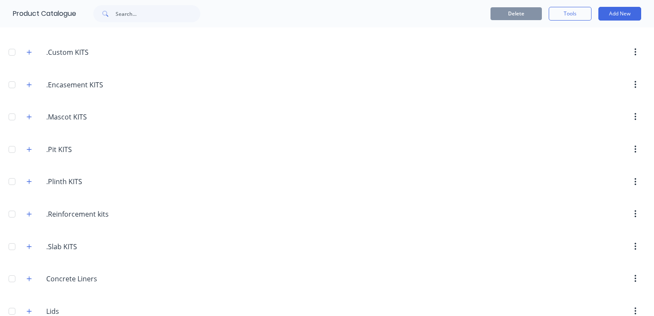
scroll to position [30, 0]
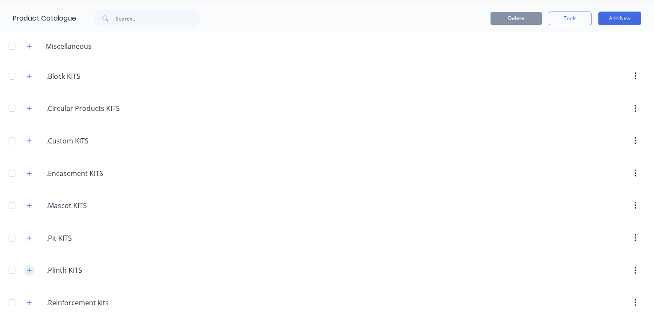
click at [30, 268] on icon "button" at bounding box center [29, 270] width 5 height 6
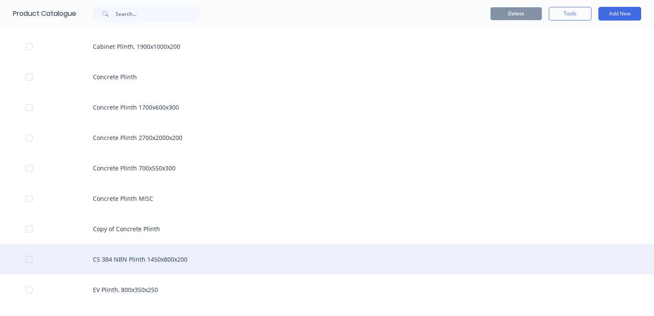
scroll to position [286, 0]
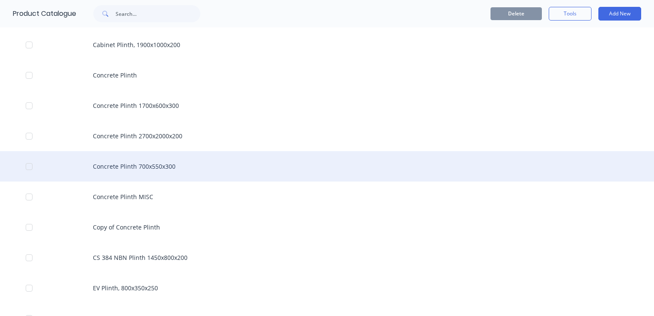
click at [180, 169] on div "Concrete Plinth 700x550x300" at bounding box center [327, 166] width 654 height 30
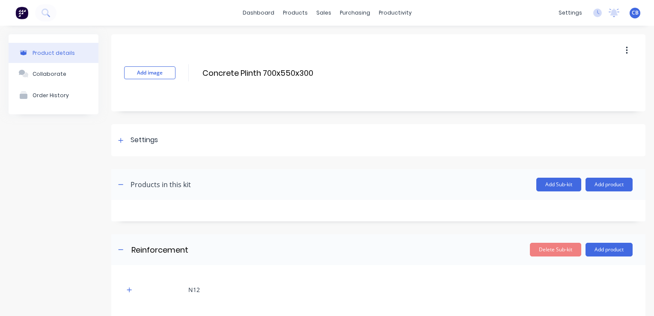
click at [624, 51] on button "button" at bounding box center [627, 50] width 20 height 15
click at [593, 71] on span "Duplicate" at bounding box center [595, 72] width 64 height 9
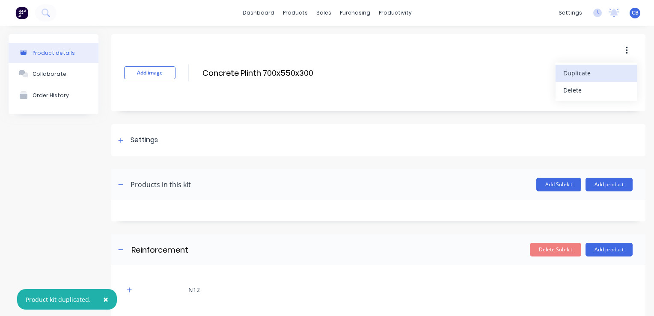
click at [50, 54] on div "Product details" at bounding box center [54, 53] width 42 height 6
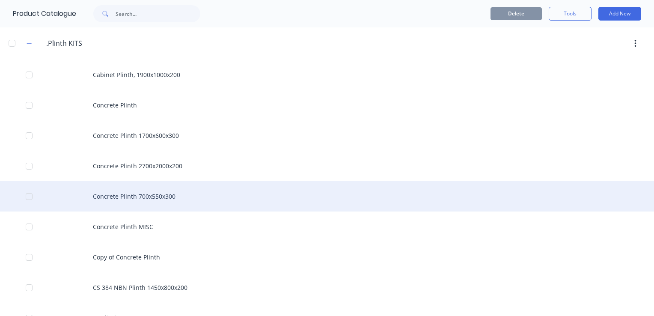
scroll to position [257, 0]
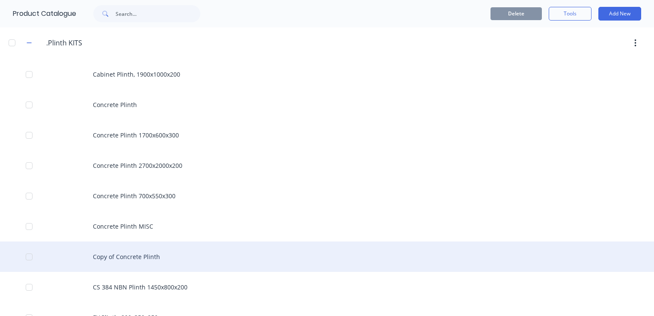
click at [133, 250] on div "Copy of Concrete Plinth" at bounding box center [327, 256] width 654 height 30
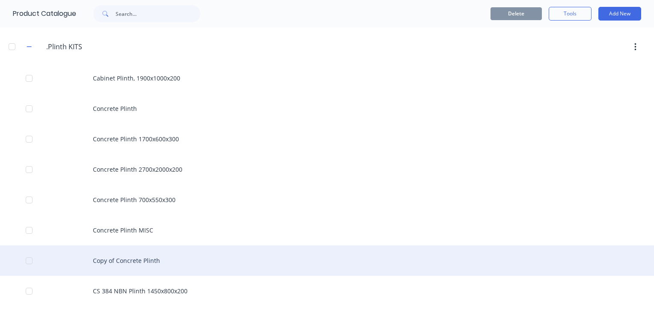
scroll to position [257, 0]
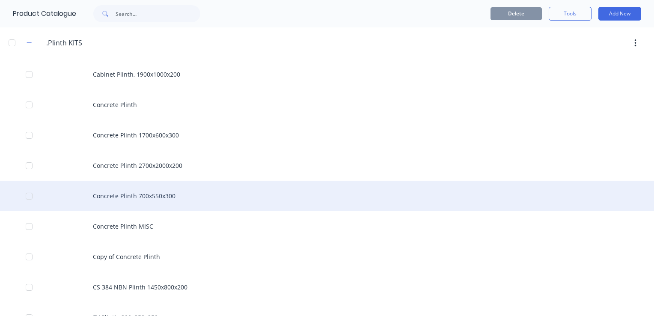
click at [162, 196] on div "Concrete Plinth 700x550x300" at bounding box center [327, 196] width 654 height 30
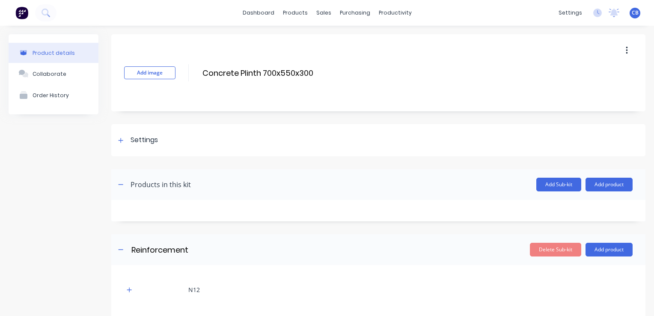
click at [621, 48] on button "button" at bounding box center [627, 50] width 20 height 15
click at [586, 70] on span "Duplicate" at bounding box center [595, 72] width 64 height 9
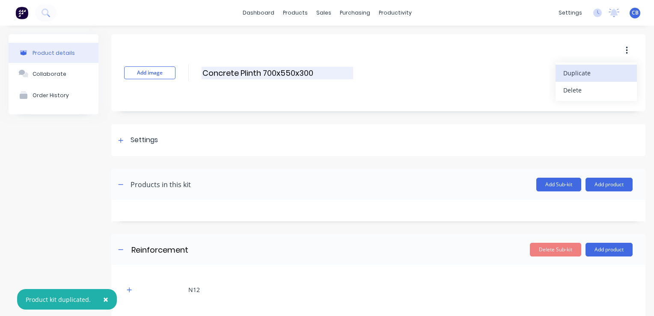
click at [309, 71] on input "Concrete Plinth 700x550x300" at bounding box center [277, 73] width 151 height 12
drag, startPoint x: 315, startPoint y: 72, endPoint x: 264, endPoint y: 71, distance: 50.5
click at [264, 71] on input "Concrete Plinth 700x550x300" at bounding box center [277, 73] width 151 height 12
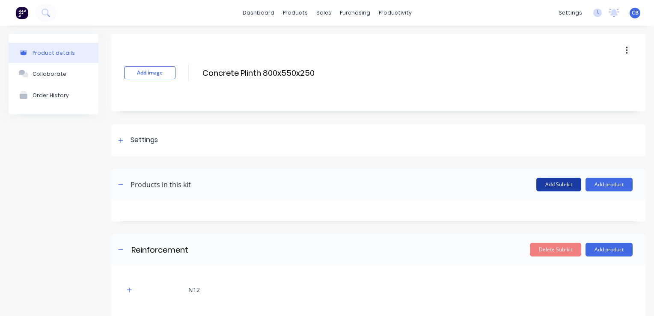
type input "Concrete Plinth 800x550x250"
click at [546, 184] on button "Add Sub-kit" at bounding box center [558, 185] width 45 height 14
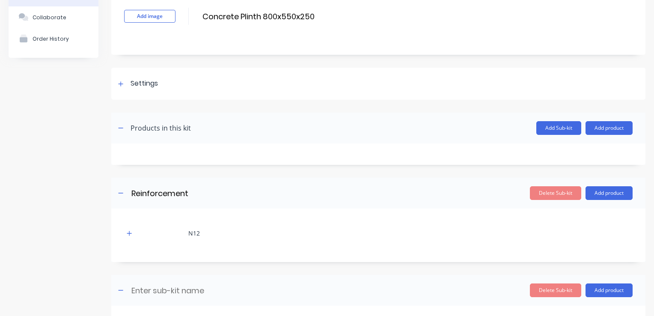
scroll to position [144, 0]
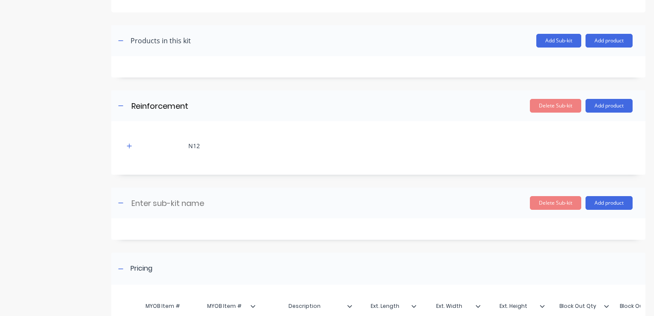
click at [190, 149] on div "N12" at bounding box center [194, 145] width 12 height 9
click at [128, 148] on button "button" at bounding box center [129, 145] width 11 height 11
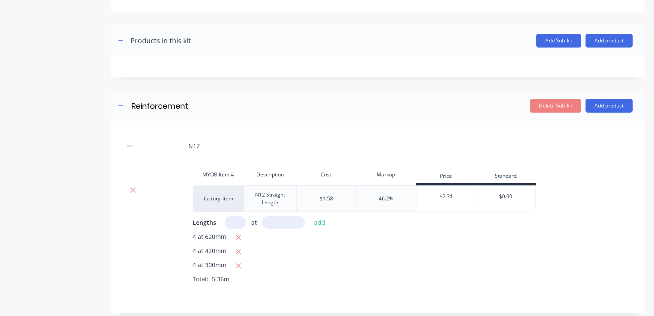
click at [210, 237] on span "4 at 620mm" at bounding box center [210, 237] width 34 height 11
click at [209, 237] on span "4 at 620mm" at bounding box center [210, 237] width 34 height 11
click at [213, 236] on span "4 at 620mm" at bounding box center [210, 237] width 34 height 11
drag, startPoint x: 213, startPoint y: 236, endPoint x: 236, endPoint y: 238, distance: 23.1
click at [236, 238] on icon "button" at bounding box center [239, 238] width 6 height 8
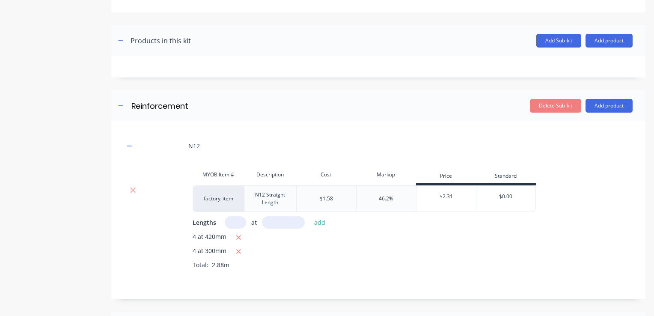
click at [235, 223] on input "text" at bounding box center [235, 222] width 21 height 12
type input "5"
type input "4"
type input "700"
click at [321, 222] on button "add" at bounding box center [320, 223] width 20 height 12
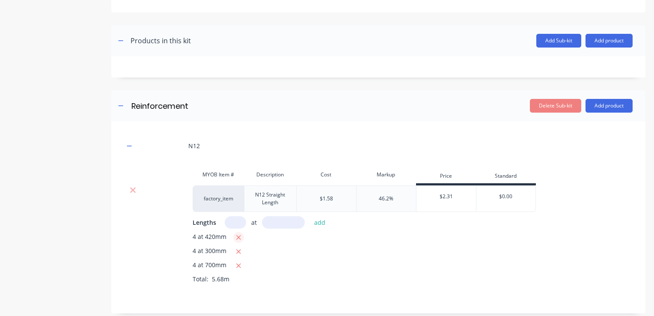
click at [238, 238] on icon "button" at bounding box center [238, 237] width 5 height 5
click at [239, 225] on input "text" at bounding box center [235, 222] width 21 height 12
type input "4"
type input "450"
click at [316, 223] on button "add" at bounding box center [320, 223] width 20 height 12
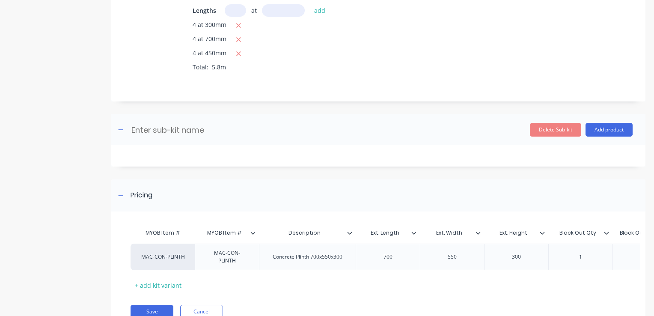
scroll to position [393, 0]
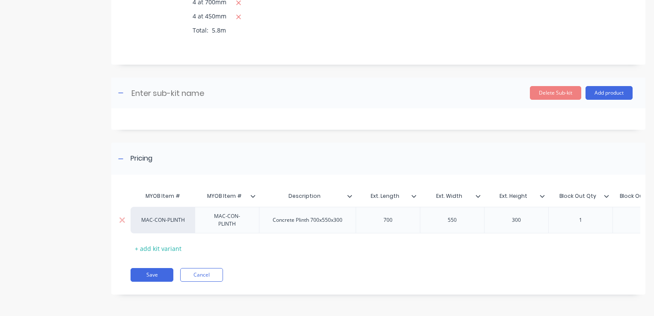
click at [315, 218] on div "Concrete Plinth 700x550x300" at bounding box center [307, 219] width 83 height 11
click at [383, 216] on div "700" at bounding box center [387, 219] width 43 height 11
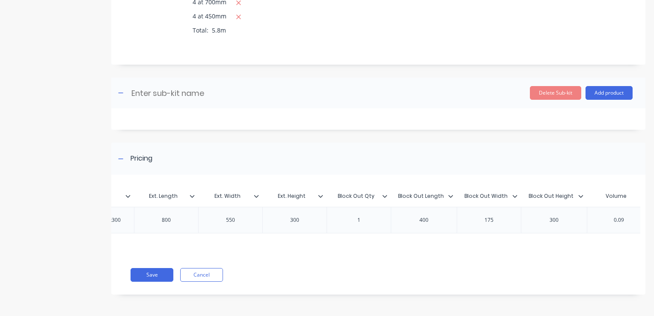
scroll to position [0, 224]
click at [411, 214] on div "400" at bounding box center [421, 219] width 43 height 11
drag, startPoint x: 439, startPoint y: 219, endPoint x: 411, endPoint y: 219, distance: 27.4
click at [411, 219] on div "400" at bounding box center [421, 219] width 43 height 11
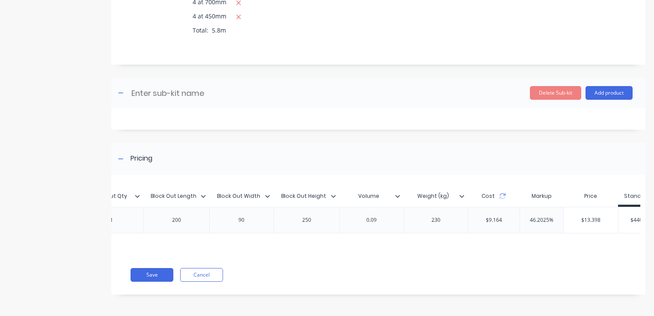
scroll to position [0, 480]
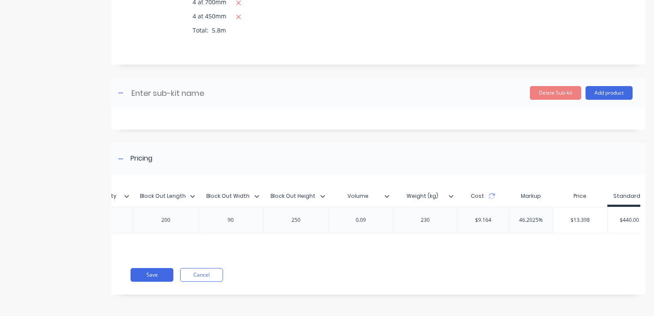
click at [433, 218] on div "230" at bounding box center [425, 219] width 43 height 11
drag, startPoint x: 433, startPoint y: 218, endPoint x: 414, endPoint y: 220, distance: 18.5
click at [414, 220] on div "230" at bounding box center [425, 219] width 43 height 11
type input "46.2025%"
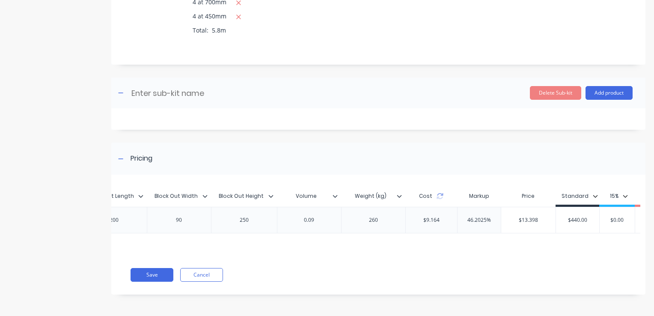
scroll to position [0, 590]
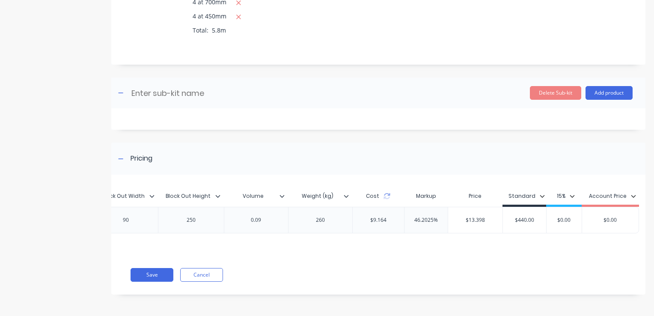
click at [520, 218] on input "$440.00" at bounding box center [524, 220] width 43 height 8
drag, startPoint x: 532, startPoint y: 218, endPoint x: 490, endPoint y: 217, distance: 42.8
click at [490, 217] on div "MAC-CON-PLINTH MAC-CON-PLINTH Concrete Plinth 800x550x300 800 550 300 1 200 90 …" at bounding box center [92, 220] width 1093 height 27
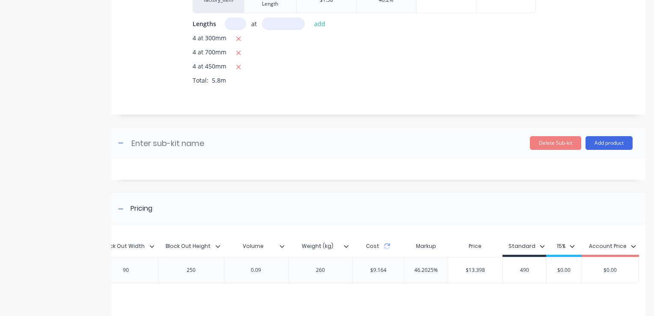
scroll to position [393, 0]
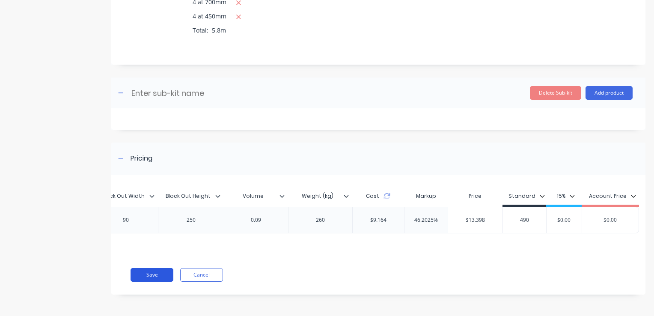
type input "490"
click at [151, 272] on button "Save" at bounding box center [152, 275] width 43 height 14
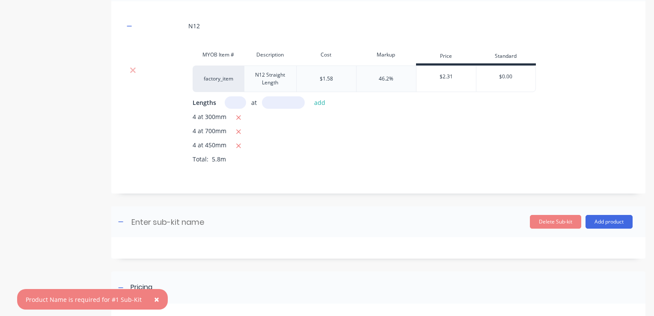
scroll to position [265, 0]
click at [555, 219] on button "Delete Sub-kit" at bounding box center [555, 221] width 51 height 14
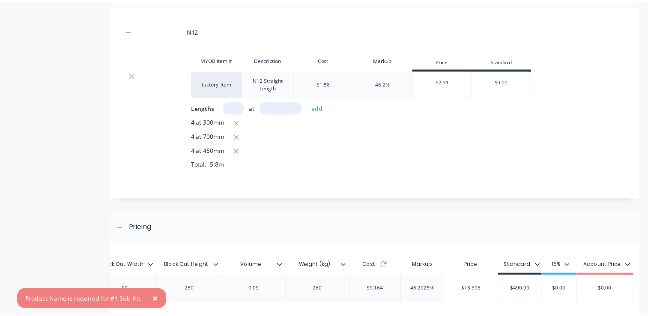
scroll to position [329, 0]
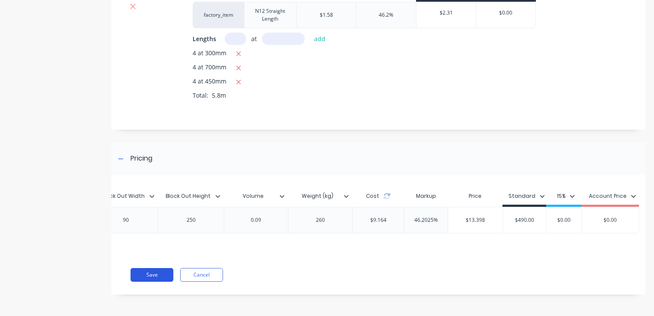
click at [143, 277] on button "Save" at bounding box center [152, 275] width 43 height 14
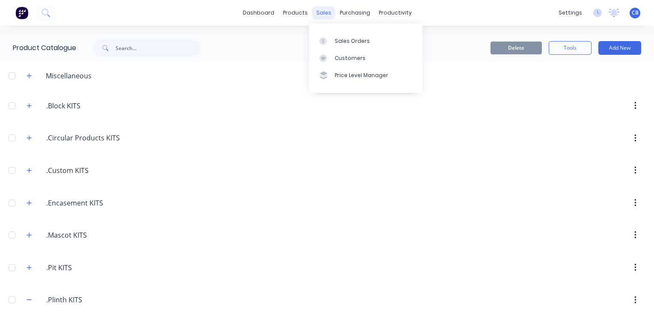
click at [319, 16] on div "sales" at bounding box center [324, 12] width 24 height 13
click at [342, 40] on div "Sales Orders" at bounding box center [352, 41] width 35 height 8
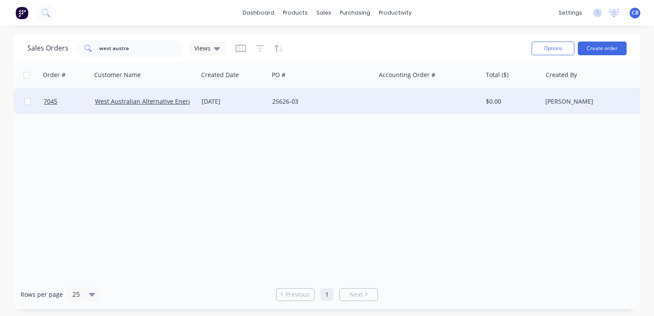
click at [356, 104] on div "25626-03" at bounding box center [319, 101] width 95 height 9
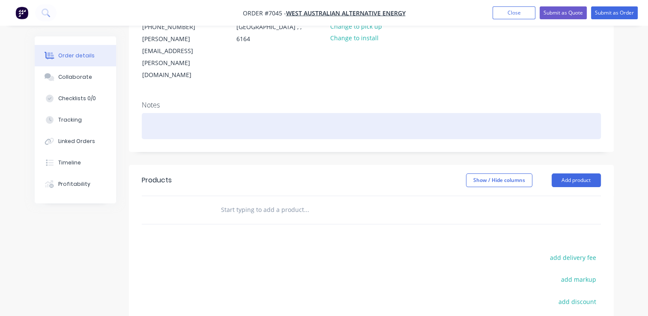
scroll to position [128, 0]
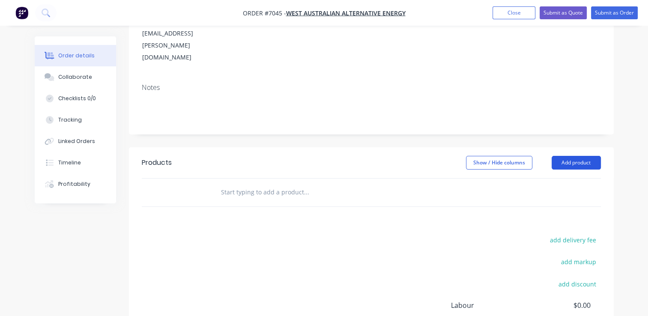
click at [577, 156] on button "Add product" at bounding box center [575, 163] width 49 height 14
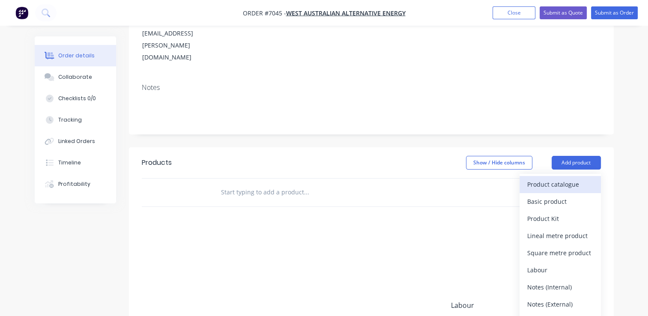
click at [556, 178] on div "Product catalogue" at bounding box center [560, 184] width 66 height 12
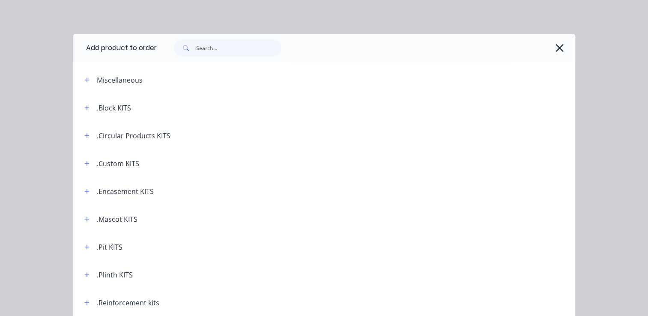
click at [109, 275] on div ".Plinth KITS" at bounding box center [115, 275] width 36 height 10
click at [82, 274] on button "button" at bounding box center [87, 274] width 11 height 11
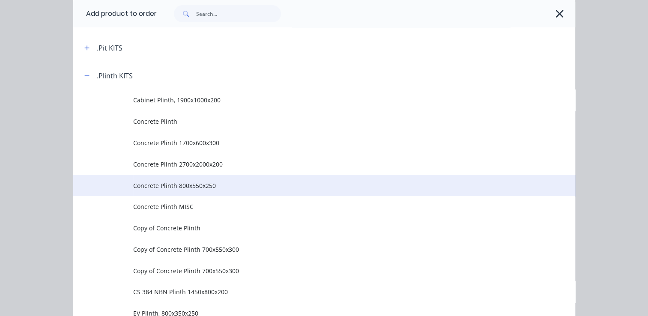
scroll to position [214, 0]
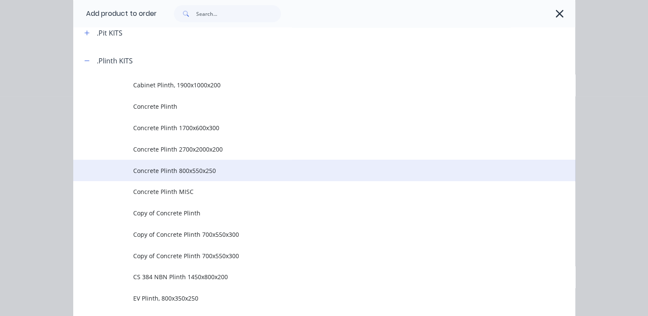
click at [209, 170] on span "Concrete Plinth 800x550x250" at bounding box center [309, 170] width 353 height 9
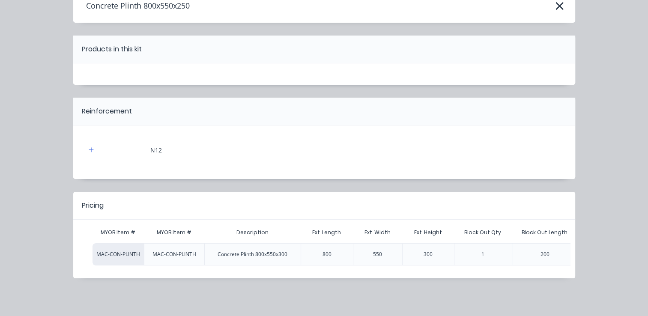
scroll to position [213, 0]
click at [561, 266] on div "Pricing MYOB Item # MYOB Item # Description Ext. Length Ext. Width Ext. Height …" at bounding box center [324, 235] width 502 height 86
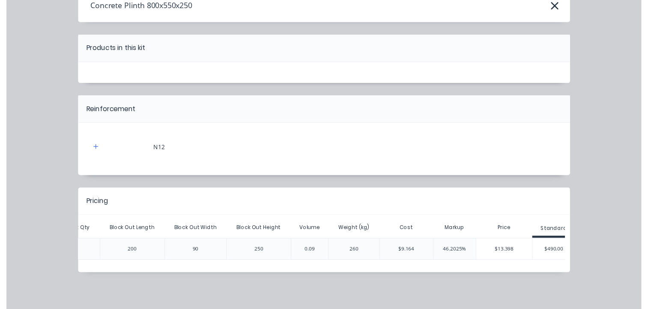
scroll to position [0, 456]
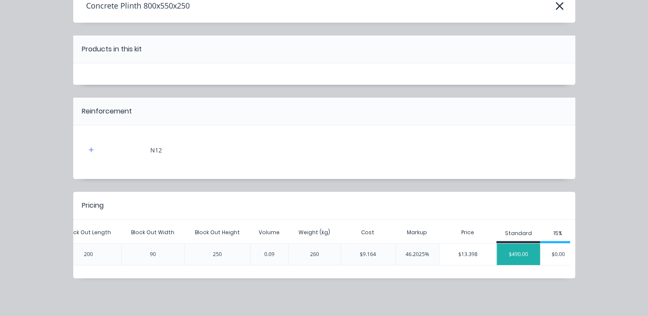
click at [514, 251] on div "$490.00" at bounding box center [517, 254] width 43 height 21
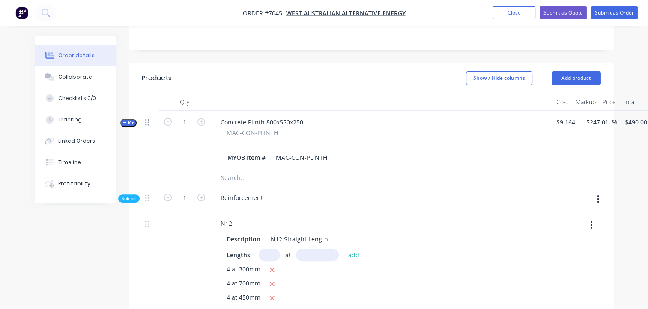
click at [146, 119] on icon at bounding box center [147, 123] width 4 height 8
click at [146, 194] on icon at bounding box center [147, 198] width 4 height 8
click at [129, 196] on span "Sub-kit" at bounding box center [129, 199] width 15 height 6
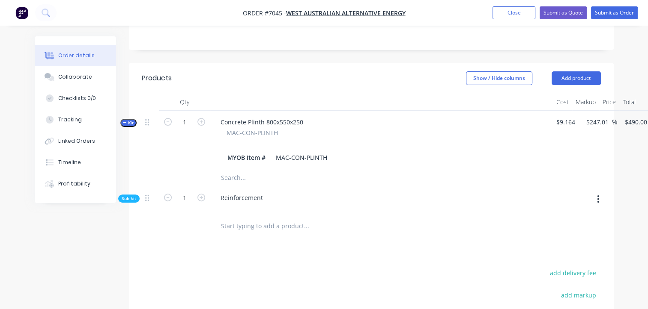
click at [127, 196] on span "Sub-kit" at bounding box center [129, 199] width 15 height 6
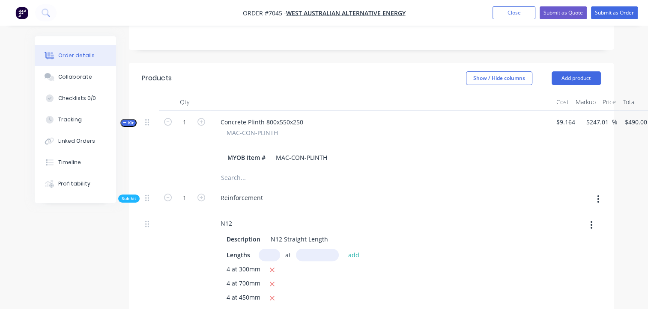
click at [128, 196] on span "Sub-kit" at bounding box center [129, 199] width 15 height 6
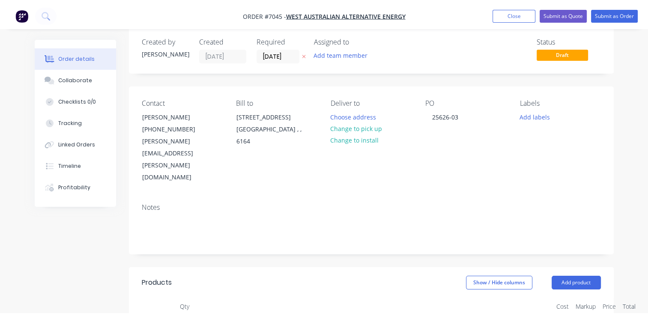
scroll to position [0, 0]
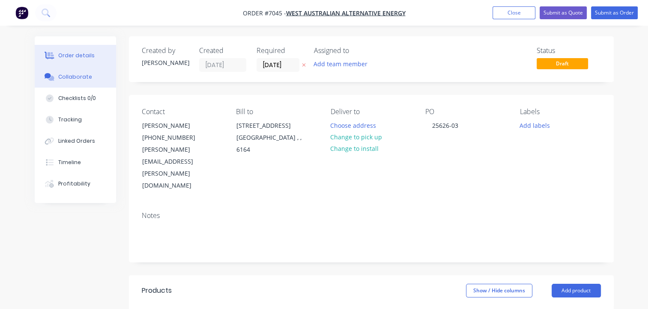
click at [81, 80] on div "Collaborate" at bounding box center [75, 77] width 34 height 8
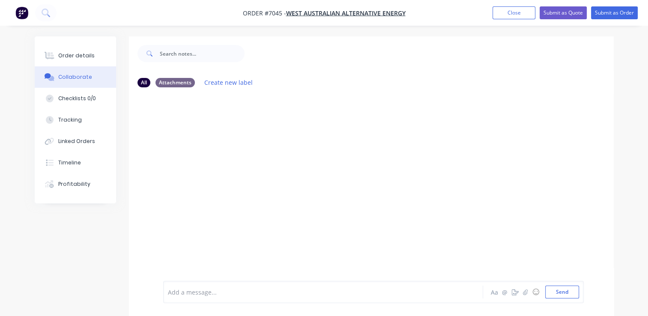
click at [246, 165] on div at bounding box center [371, 187] width 484 height 187
click at [229, 292] on div at bounding box center [322, 292] width 308 height 9
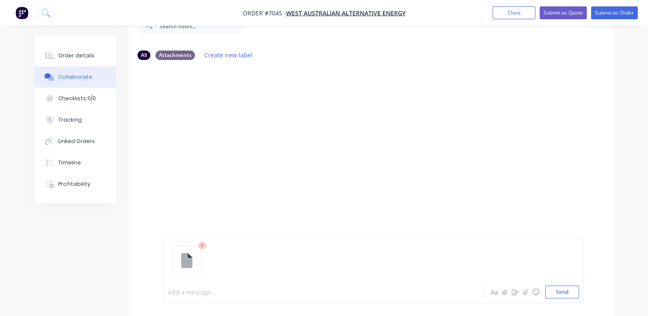
scroll to position [56, 0]
click at [184, 294] on div at bounding box center [322, 292] width 308 height 9
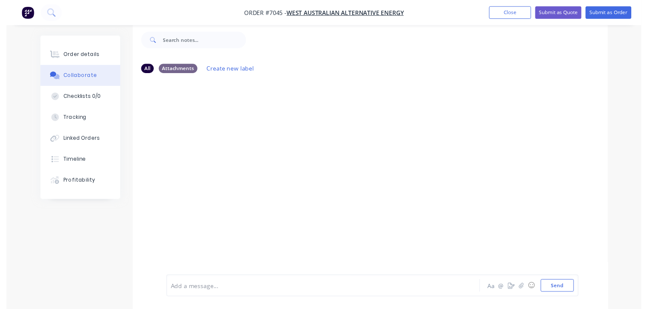
scroll to position [12, 0]
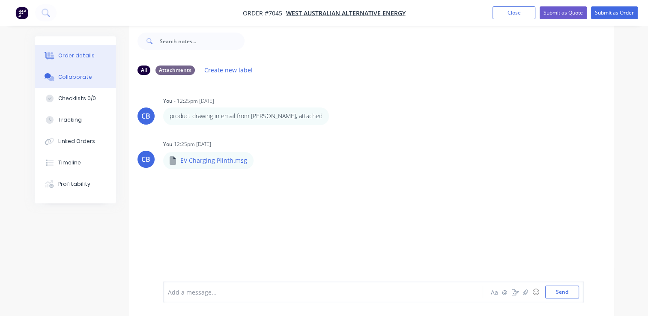
click at [83, 59] on div "Order details" at bounding box center [76, 56] width 36 height 8
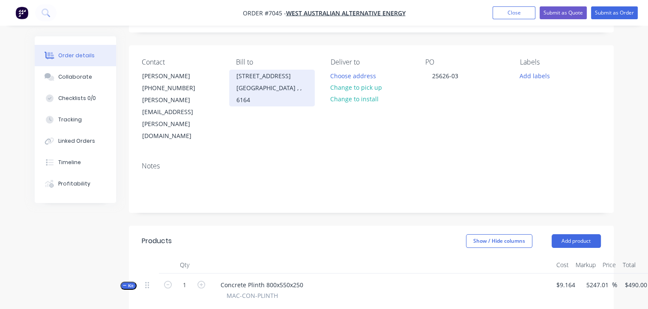
scroll to position [12, 0]
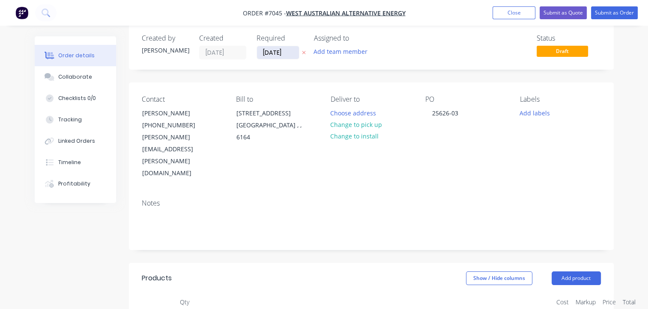
click at [287, 50] on input "[DATE]" at bounding box center [278, 52] width 42 height 13
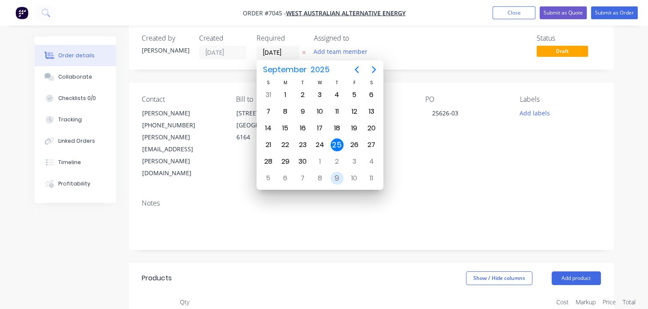
click at [335, 174] on div "9" at bounding box center [336, 178] width 13 height 13
type input "[DATE]"
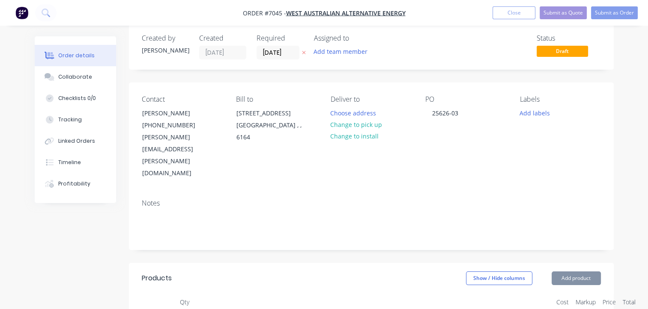
scroll to position [0, 0]
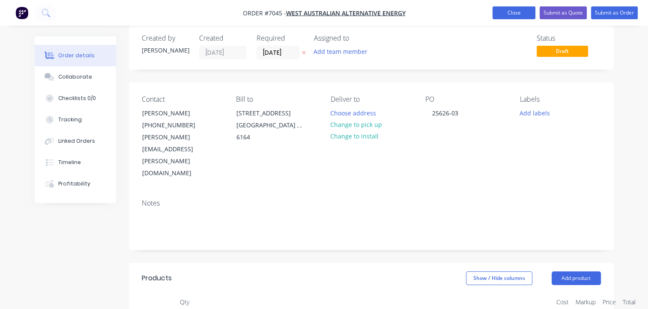
click at [514, 12] on button "Close" at bounding box center [513, 12] width 43 height 13
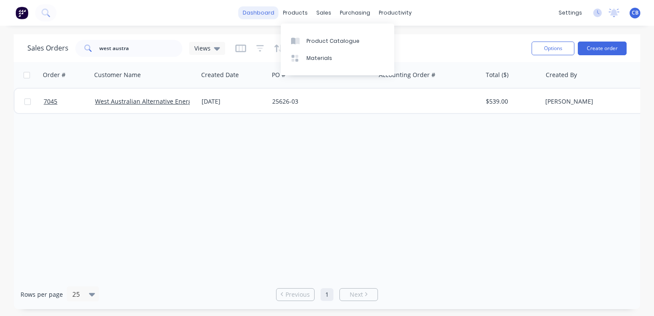
click at [262, 9] on link "dashboard" at bounding box center [258, 12] width 40 height 13
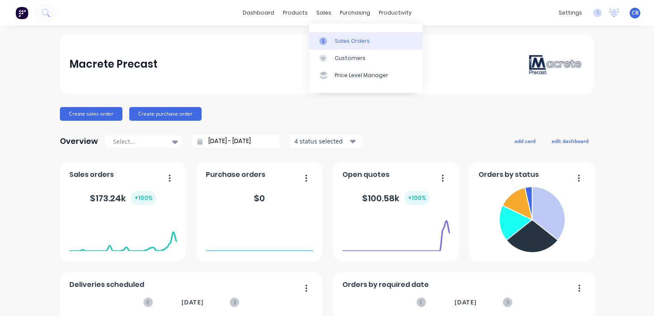
click at [352, 41] on div "Sales Orders" at bounding box center [352, 41] width 35 height 8
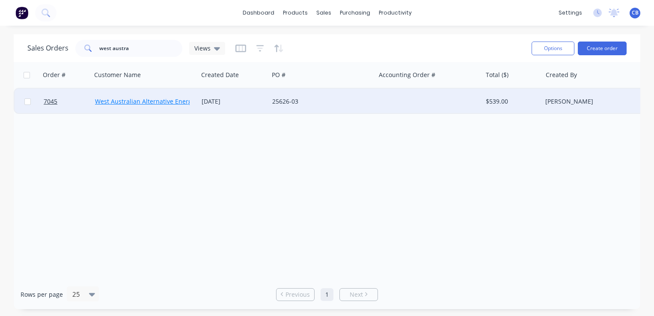
click at [161, 99] on link "West Australian Alternative Energy" at bounding box center [145, 101] width 100 height 8
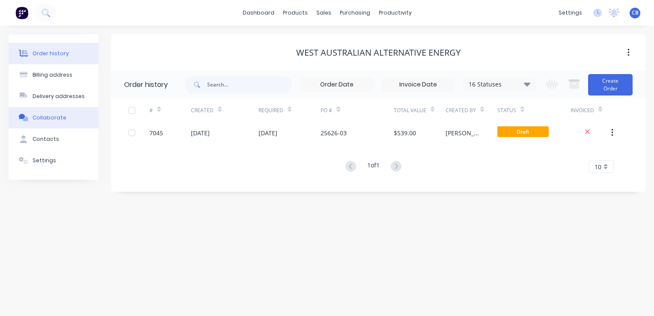
click at [47, 113] on button "Collaborate" at bounding box center [54, 117] width 90 height 21
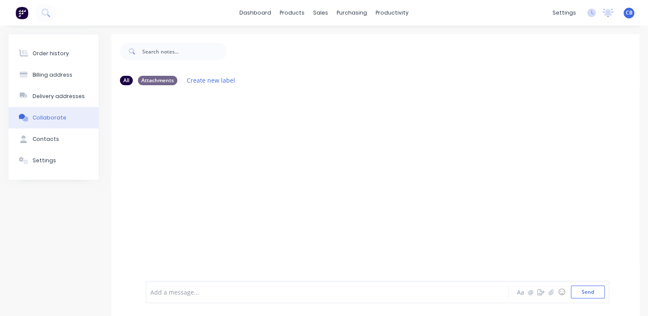
click at [61, 117] on div "Collaborate" at bounding box center [50, 118] width 34 height 8
click at [72, 74] on button "Billing address" at bounding box center [54, 74] width 90 height 21
select select "AU"
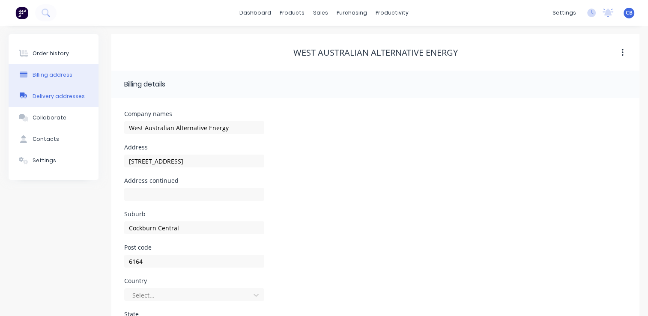
click at [65, 96] on div "Delivery addresses" at bounding box center [59, 96] width 52 height 8
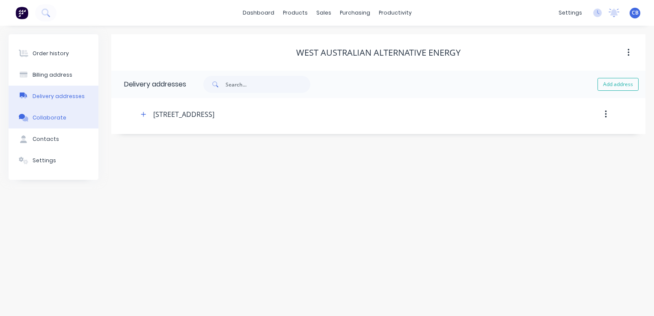
click at [55, 118] on div "Collaborate" at bounding box center [50, 118] width 34 height 8
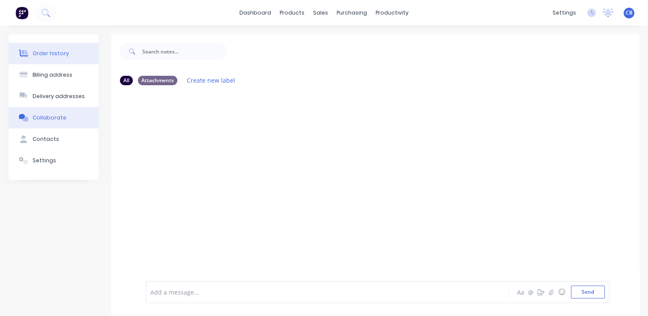
click at [63, 56] on div "Order history" at bounding box center [51, 54] width 36 height 8
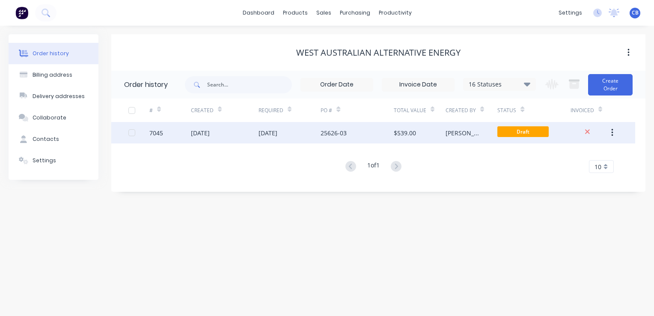
click at [378, 129] on div "25626-03" at bounding box center [357, 132] width 73 height 21
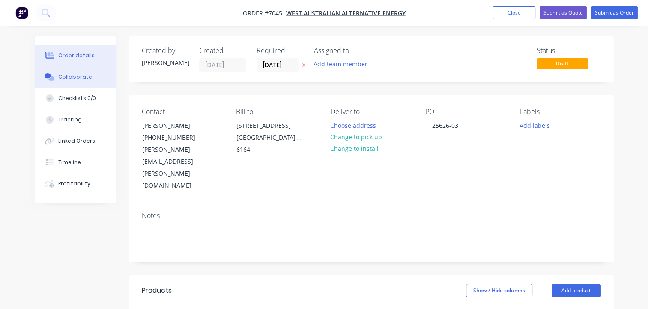
click at [85, 78] on div "Collaborate" at bounding box center [75, 77] width 34 height 8
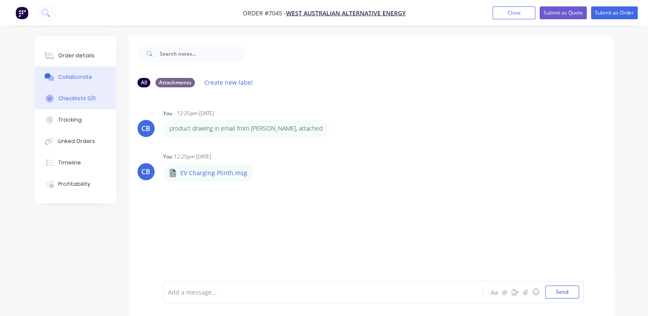
click at [74, 98] on div "Checklists 0/0" at bounding box center [77, 99] width 38 height 8
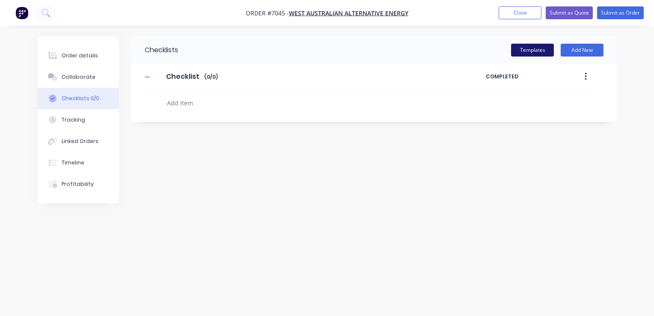
click at [543, 48] on button "Templates" at bounding box center [532, 50] width 43 height 13
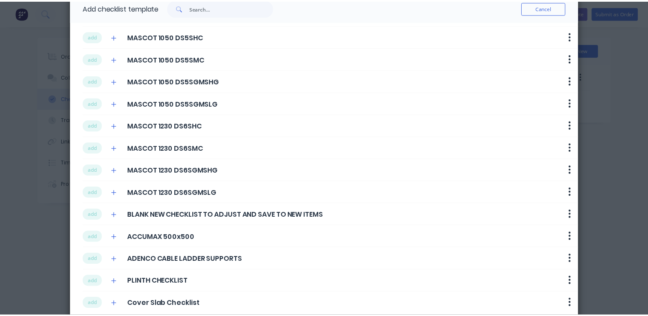
scroll to position [36, 0]
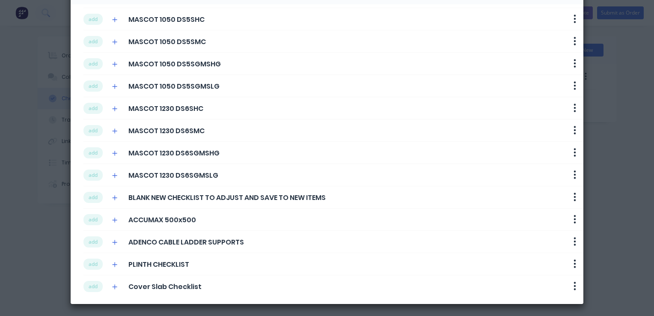
click at [163, 264] on span "PLINTH CHECKLIST" at bounding box center [158, 264] width 61 height 10
click at [113, 262] on icon "button" at bounding box center [115, 264] width 5 height 5
click at [91, 261] on button "add" at bounding box center [92, 263] width 19 height 11
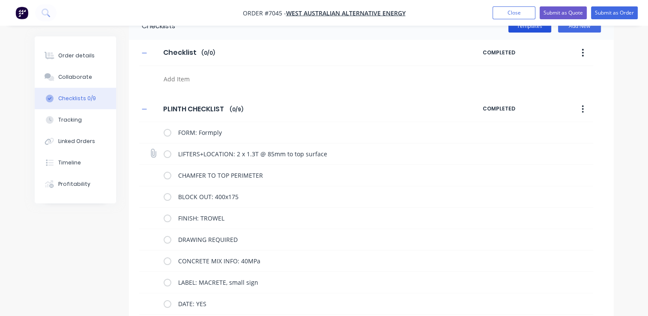
scroll to position [43, 0]
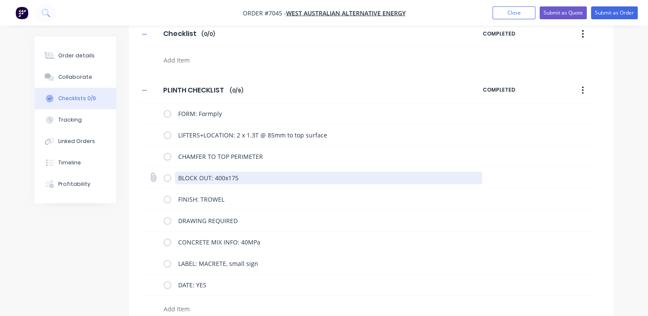
drag, startPoint x: 241, startPoint y: 179, endPoint x: 214, endPoint y: 177, distance: 26.2
click at [214, 177] on textarea "BLOCK OUT: 400x175" at bounding box center [328, 178] width 307 height 12
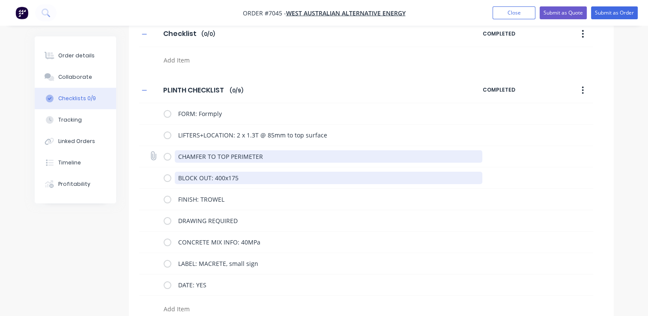
type textarea "x"
type textarea "BLOCK OUT: 2"
type textarea "x"
type textarea "BLOCK OUT: 20"
type textarea "x"
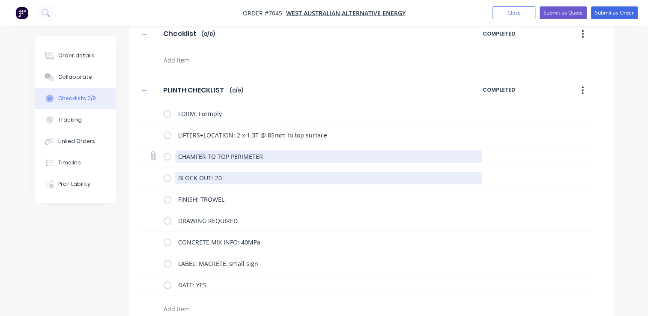
type textarea "BLOCK OUT: 200"
type textarea "x"
type textarea "BLOCK OUT: 200x"
type textarea "x"
type textarea "BLOCK OUT: 200x9"
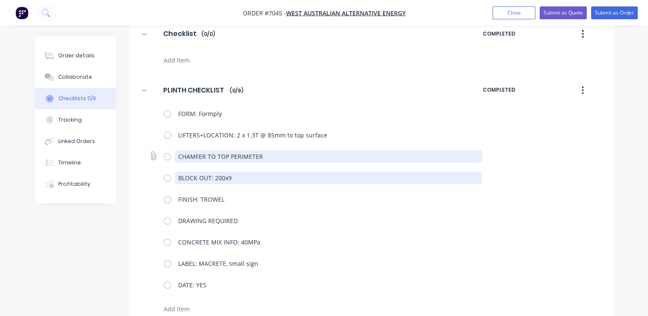
type textarea "x"
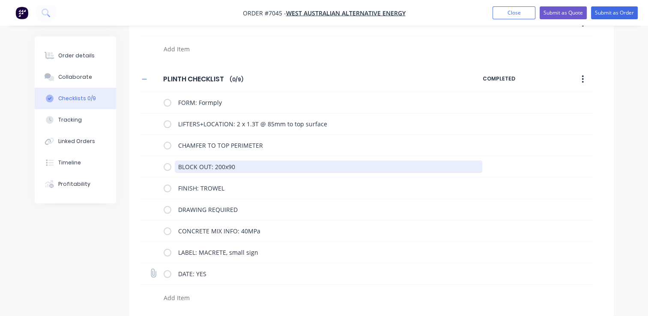
scroll to position [11, 0]
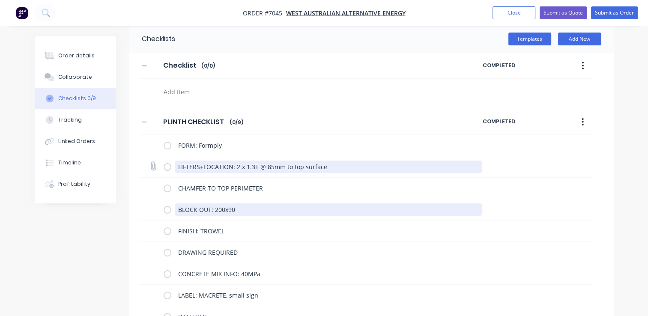
type textarea "BLOCK OUT: 200x90"
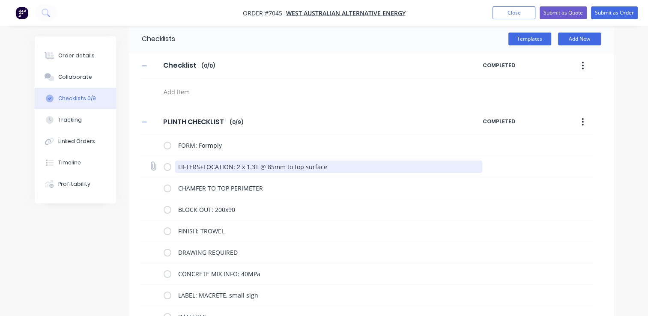
click at [238, 164] on textarea "LIFTERS+LOCATION: 2 x 1.3T @ 85mm to top surface" at bounding box center [328, 166] width 307 height 12
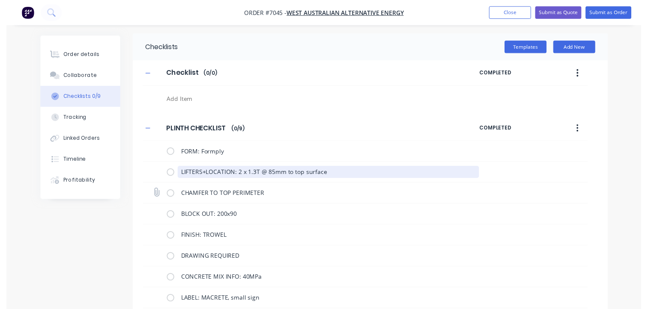
scroll to position [0, 0]
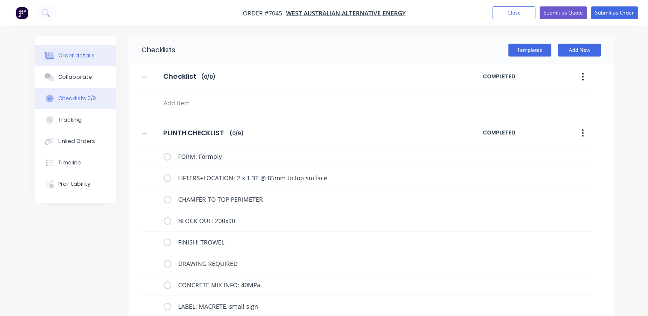
click at [74, 60] on button "Order details" at bounding box center [75, 55] width 81 height 21
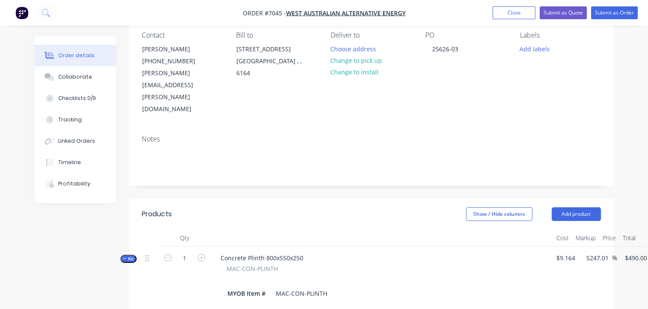
scroll to position [171, 0]
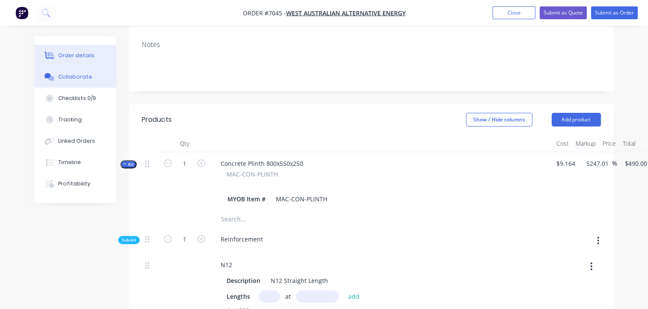
click at [86, 79] on div "Collaborate" at bounding box center [75, 77] width 34 height 8
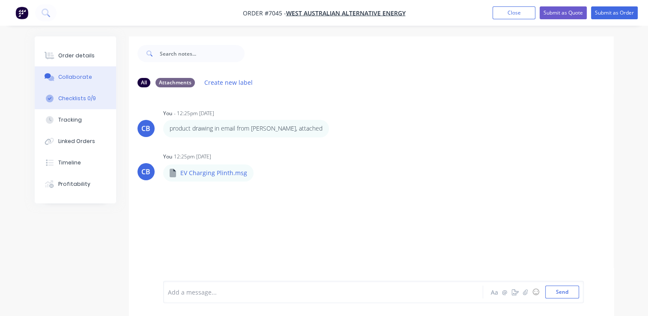
click at [79, 101] on div "Checklists 0/9" at bounding box center [77, 99] width 38 height 8
type textarea "x"
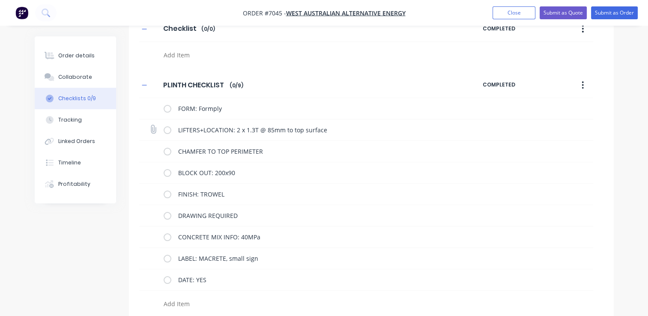
scroll to position [54, 0]
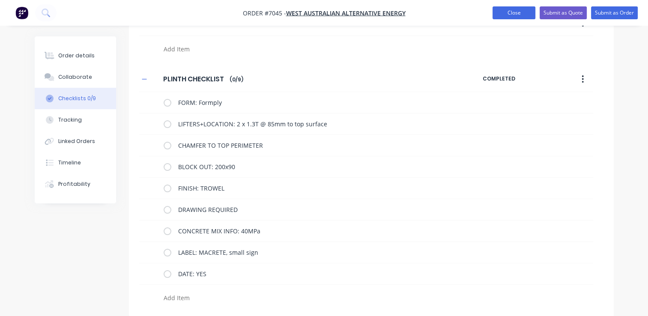
click at [503, 12] on button "Close" at bounding box center [513, 12] width 43 height 13
